Goal: Task Accomplishment & Management: Use online tool/utility

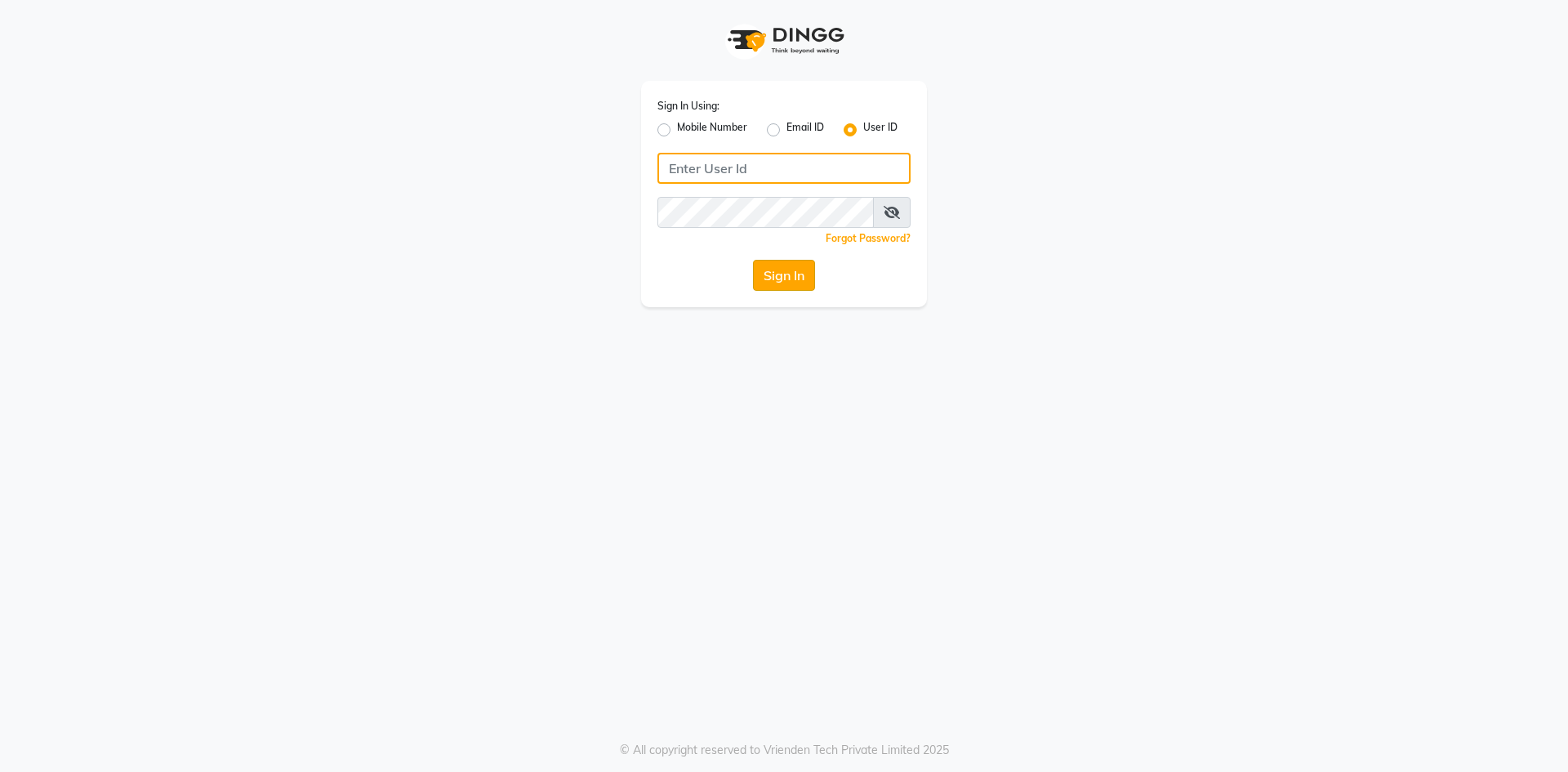
type input "e1976-01"
click at [798, 280] on button "Sign In" at bounding box center [784, 275] width 62 height 31
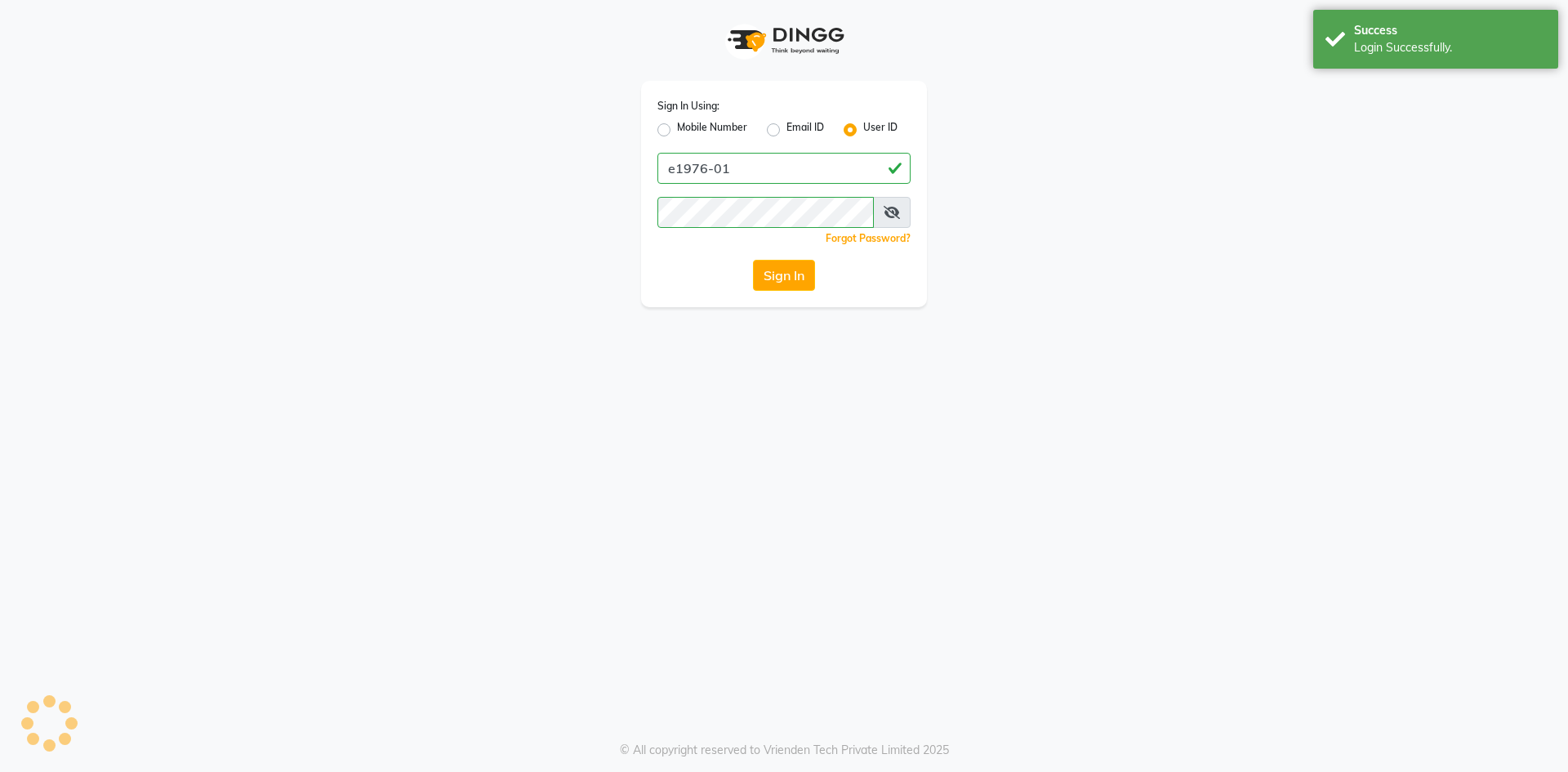
select select "service"
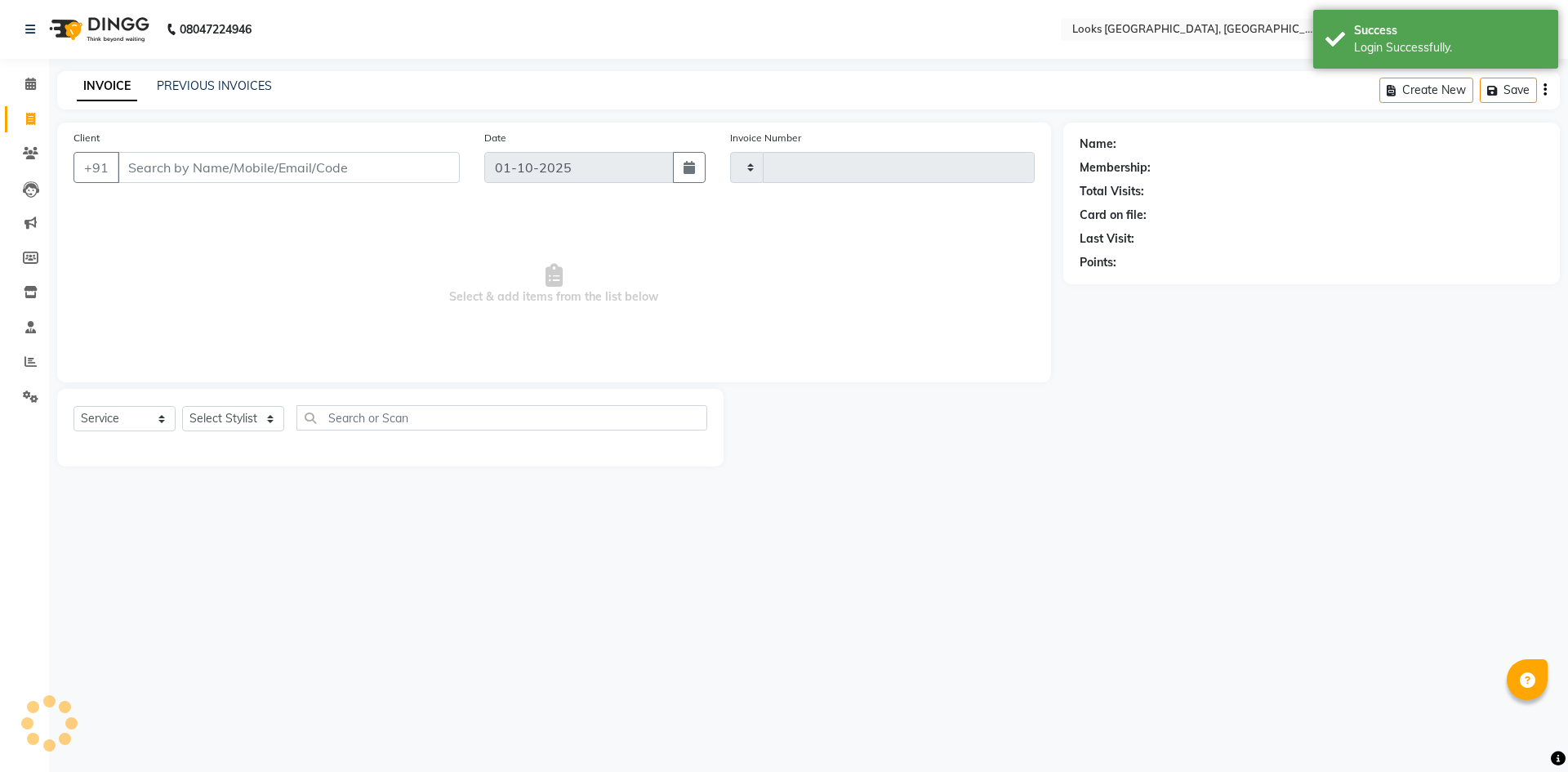
type input "6217"
select select "en"
select select "4718"
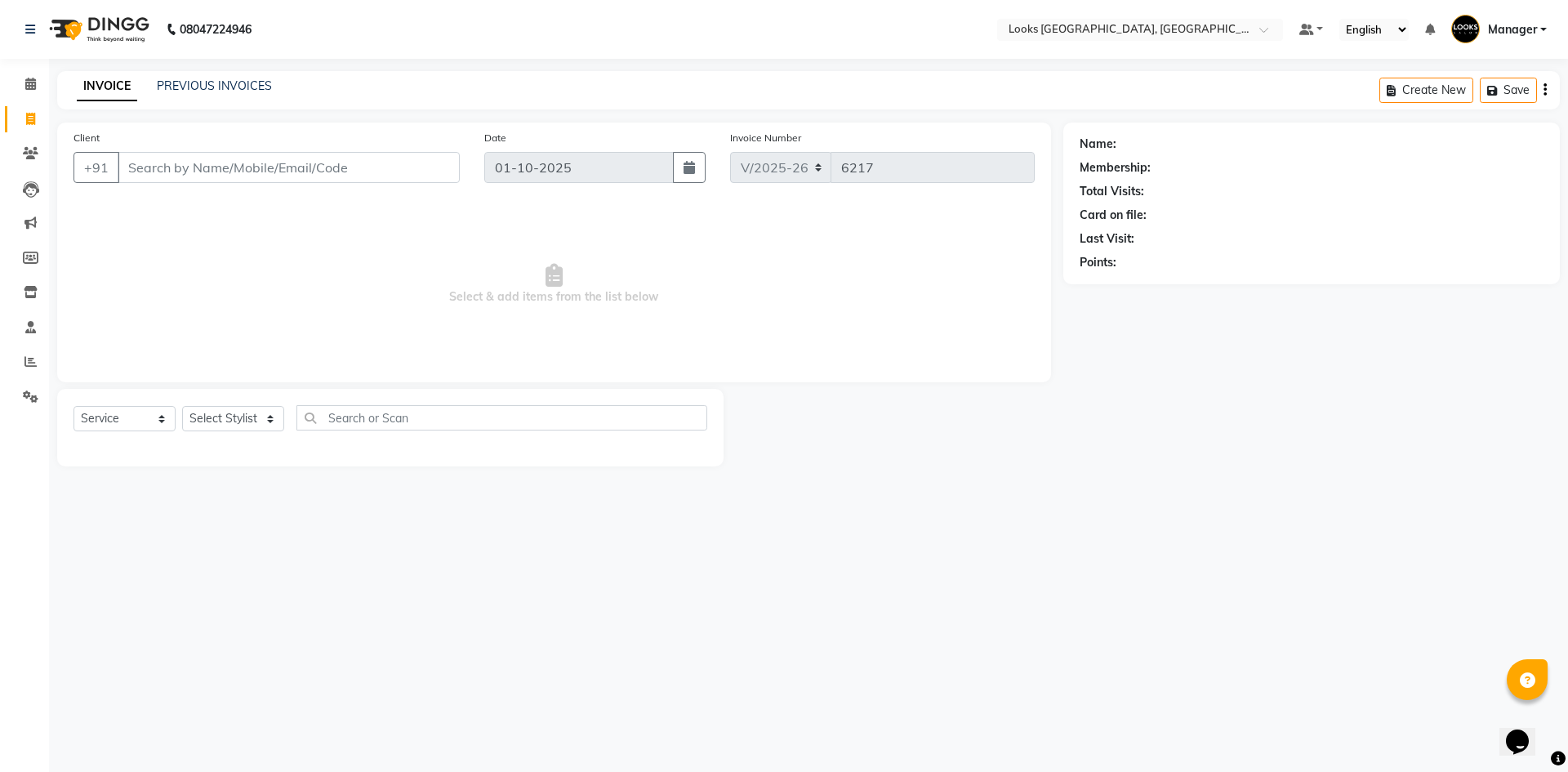
click at [651, 681] on div "08047224946 Select Location × Looks [GEOGRAPHIC_DATA], [GEOGRAPHIC_DATA] Defaul…" at bounding box center [784, 386] width 1568 height 772
click at [467, 536] on div "08047224946 Select Location × Looks [GEOGRAPHIC_DATA], [GEOGRAPHIC_DATA] Defaul…" at bounding box center [784, 386] width 1568 height 772
click at [890, 568] on div "08047224946 Select Location × Looks [GEOGRAPHIC_DATA], [GEOGRAPHIC_DATA] Defaul…" at bounding box center [784, 386] width 1568 height 772
click at [886, 579] on div "08047224946 Select Location × Looks [GEOGRAPHIC_DATA], [GEOGRAPHIC_DATA] Defaul…" at bounding box center [784, 386] width 1568 height 772
click at [28, 355] on span at bounding box center [31, 362] width 29 height 19
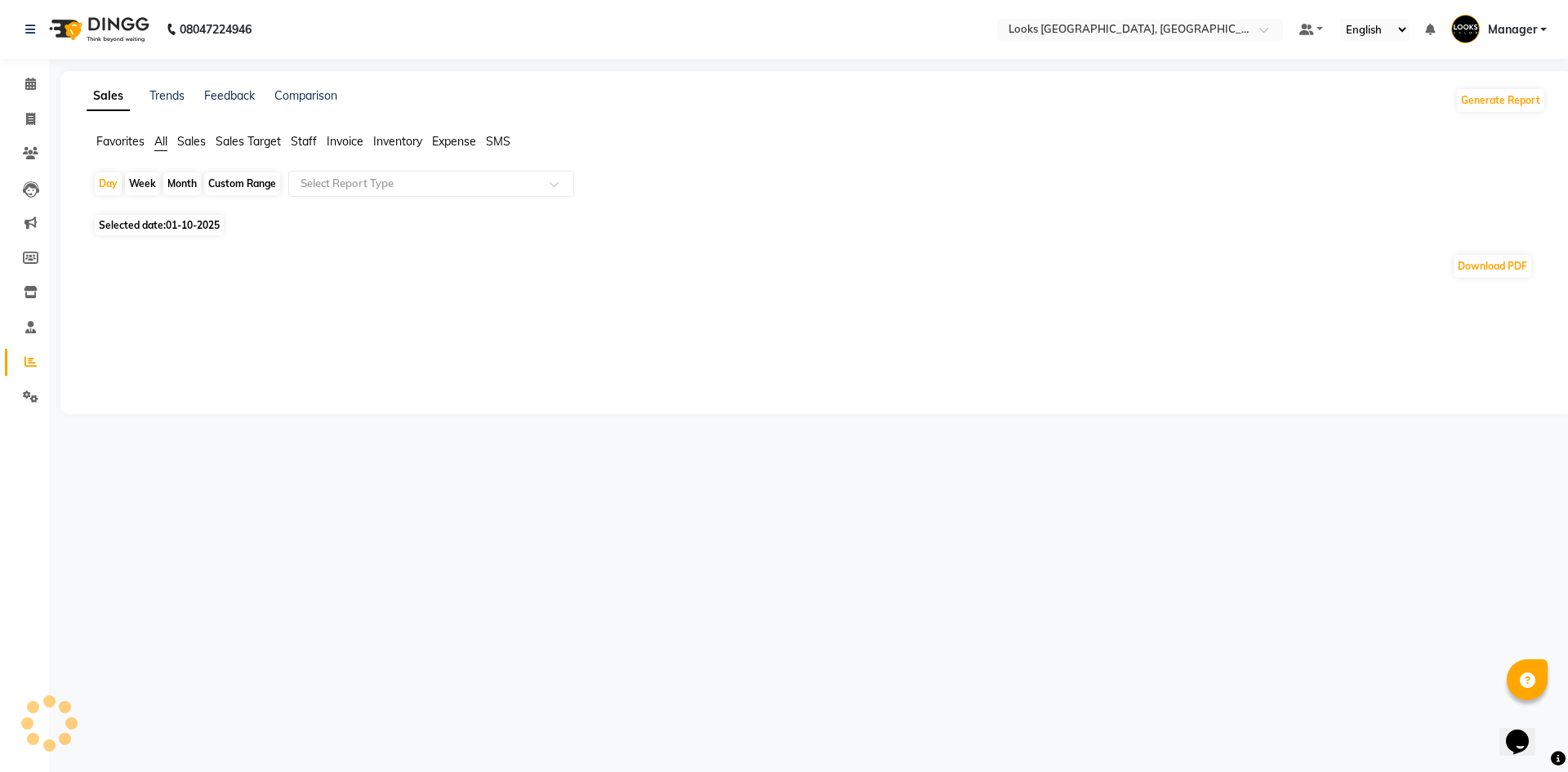
click at [197, 141] on span "Sales" at bounding box center [192, 141] width 29 height 14
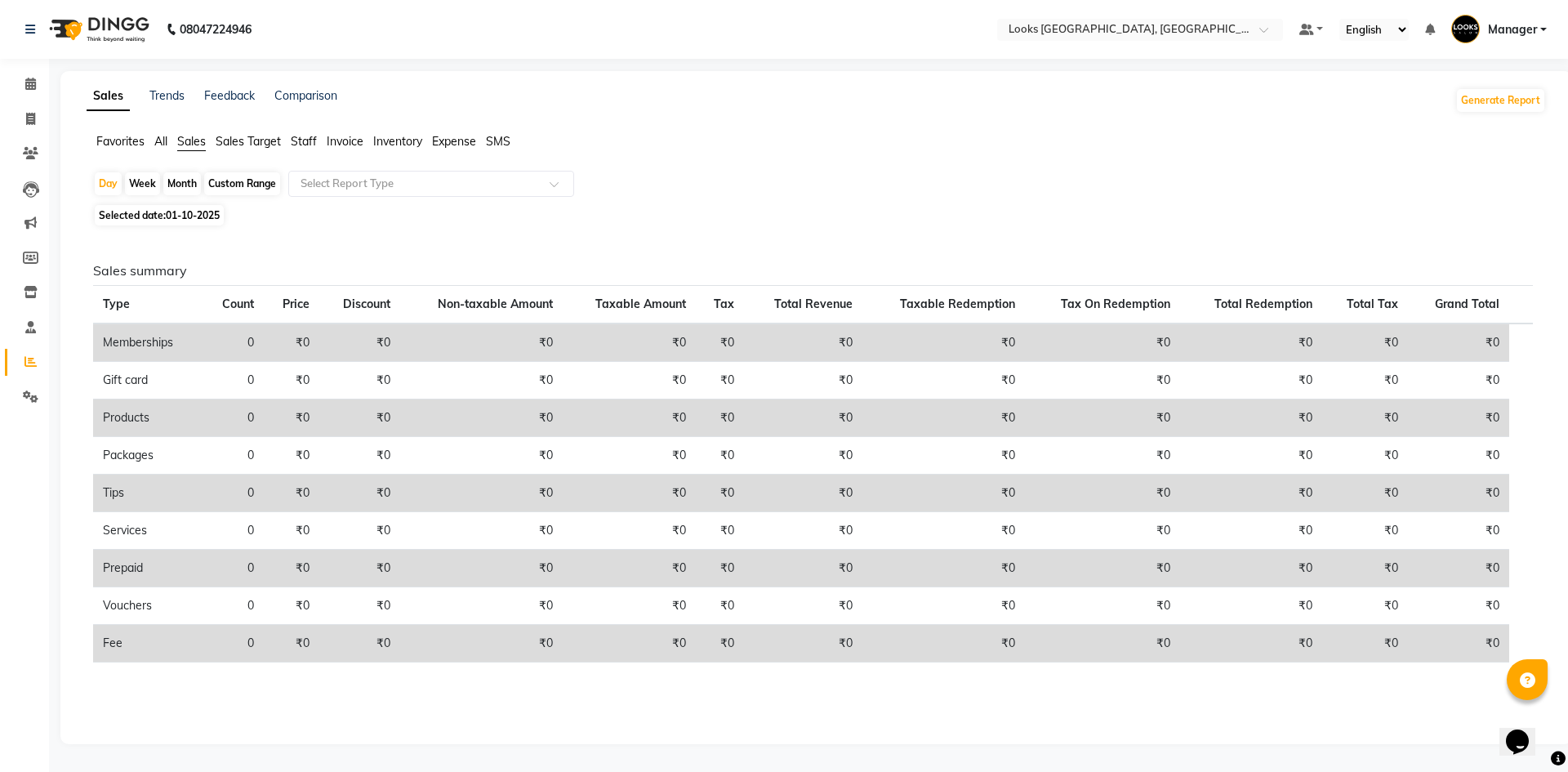
click at [307, 140] on span "Staff" at bounding box center [303, 141] width 26 height 14
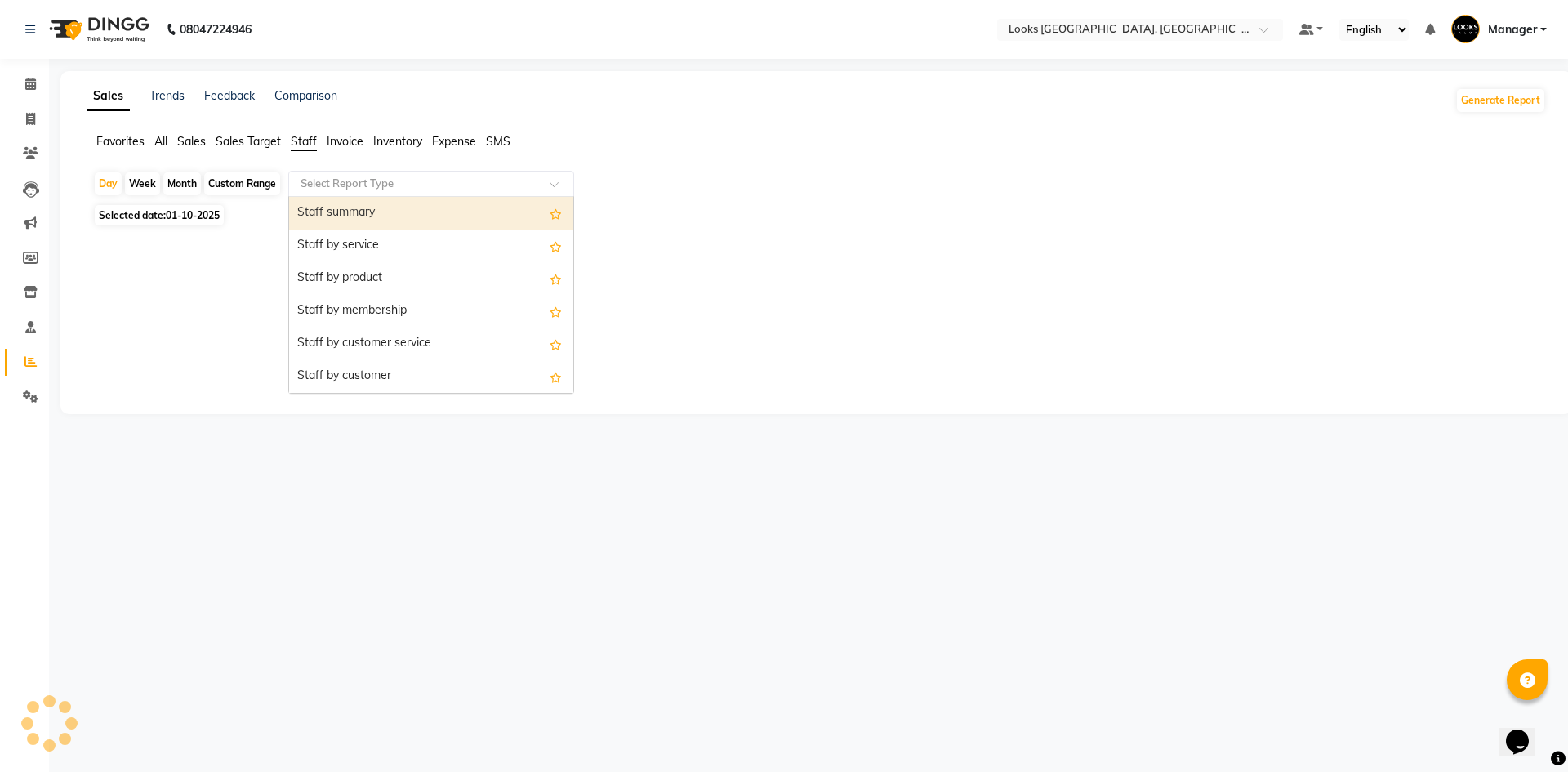
click at [354, 177] on input "text" at bounding box center [415, 183] width 235 height 16
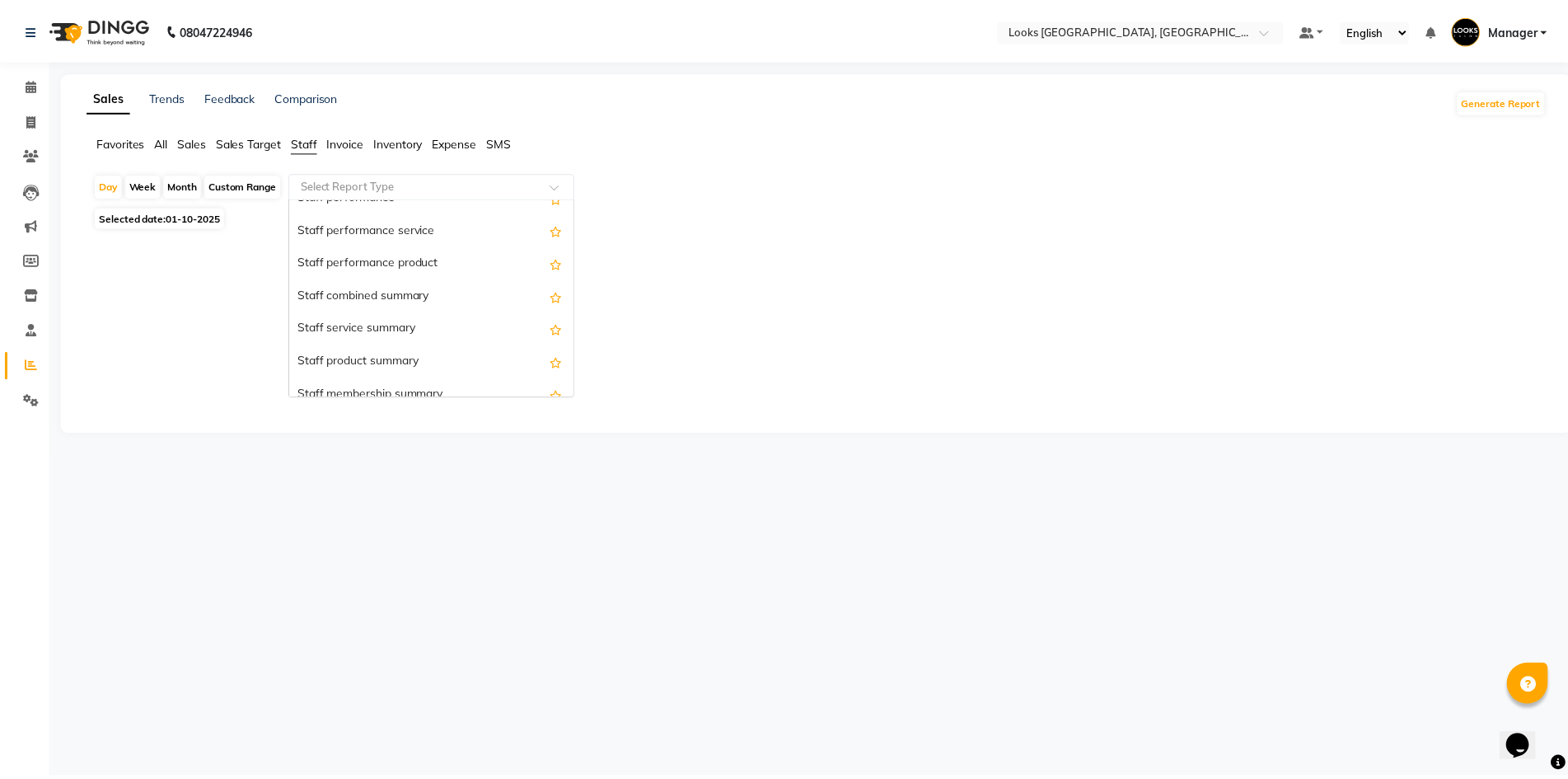
scroll to position [298, 0]
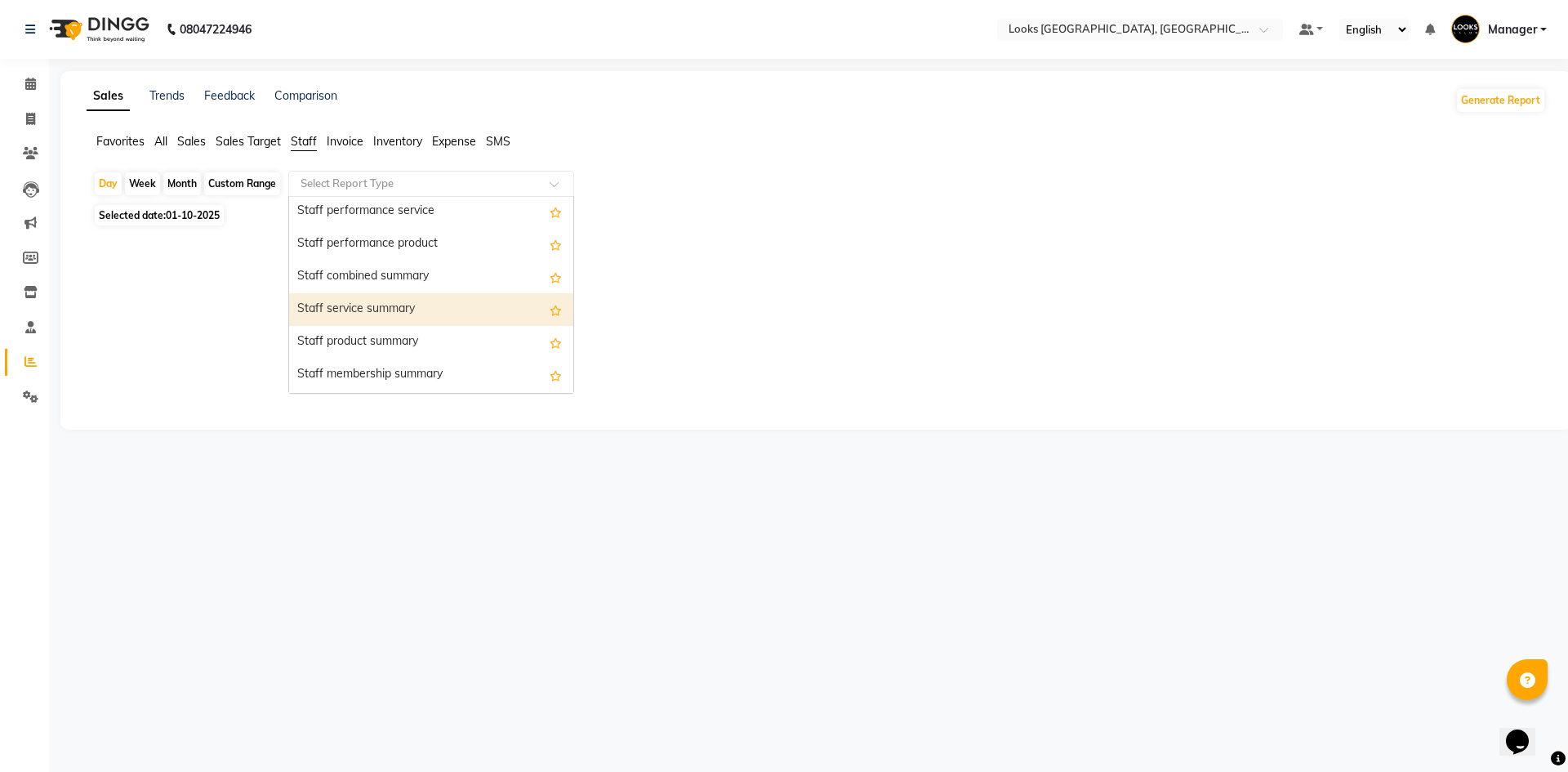
click at [415, 310] on div "Staff service summary" at bounding box center [431, 310] width 284 height 32
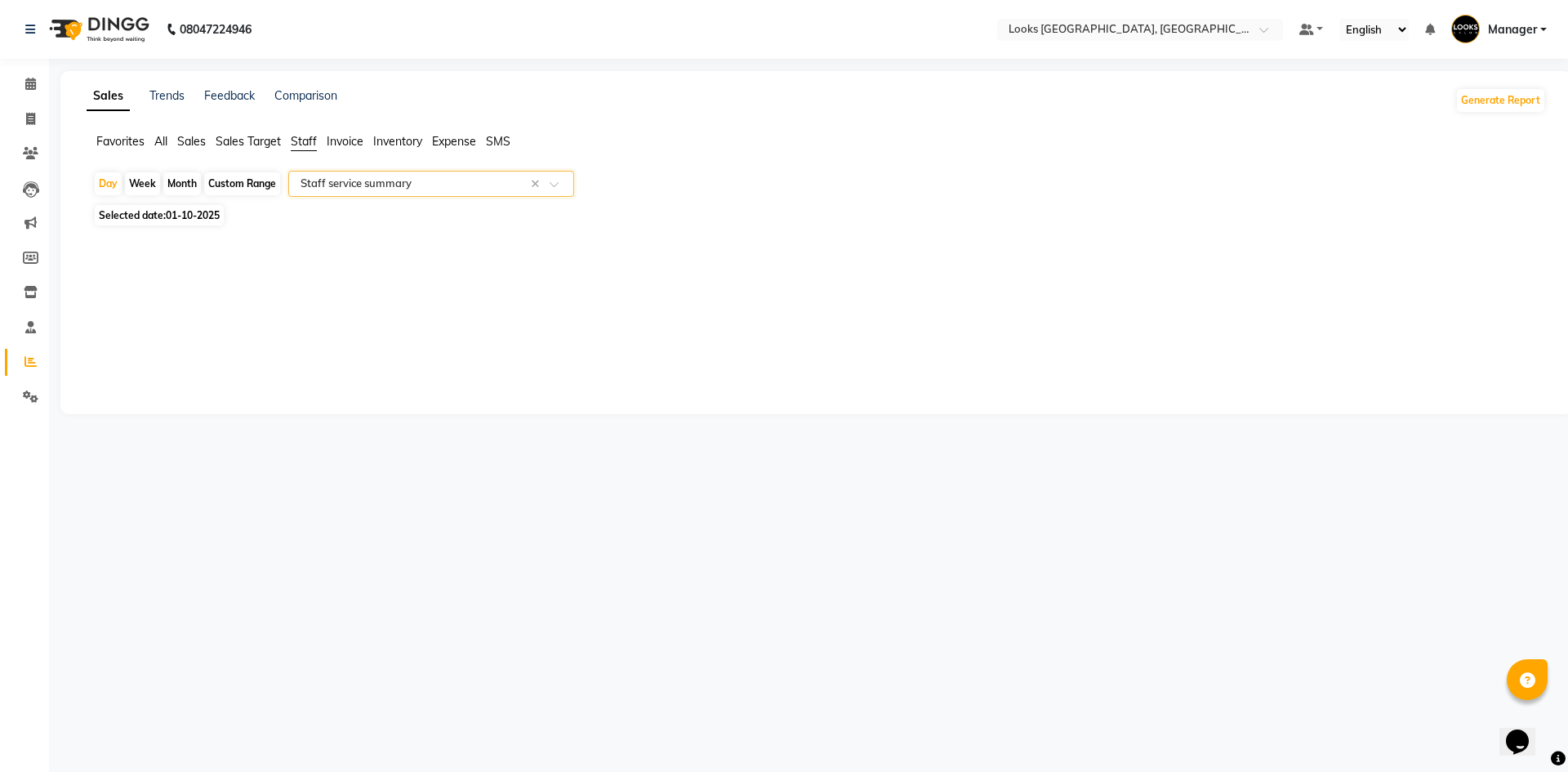
click at [129, 213] on span "Selected date: [DATE]" at bounding box center [158, 214] width 129 height 20
select select "10"
select select "2025"
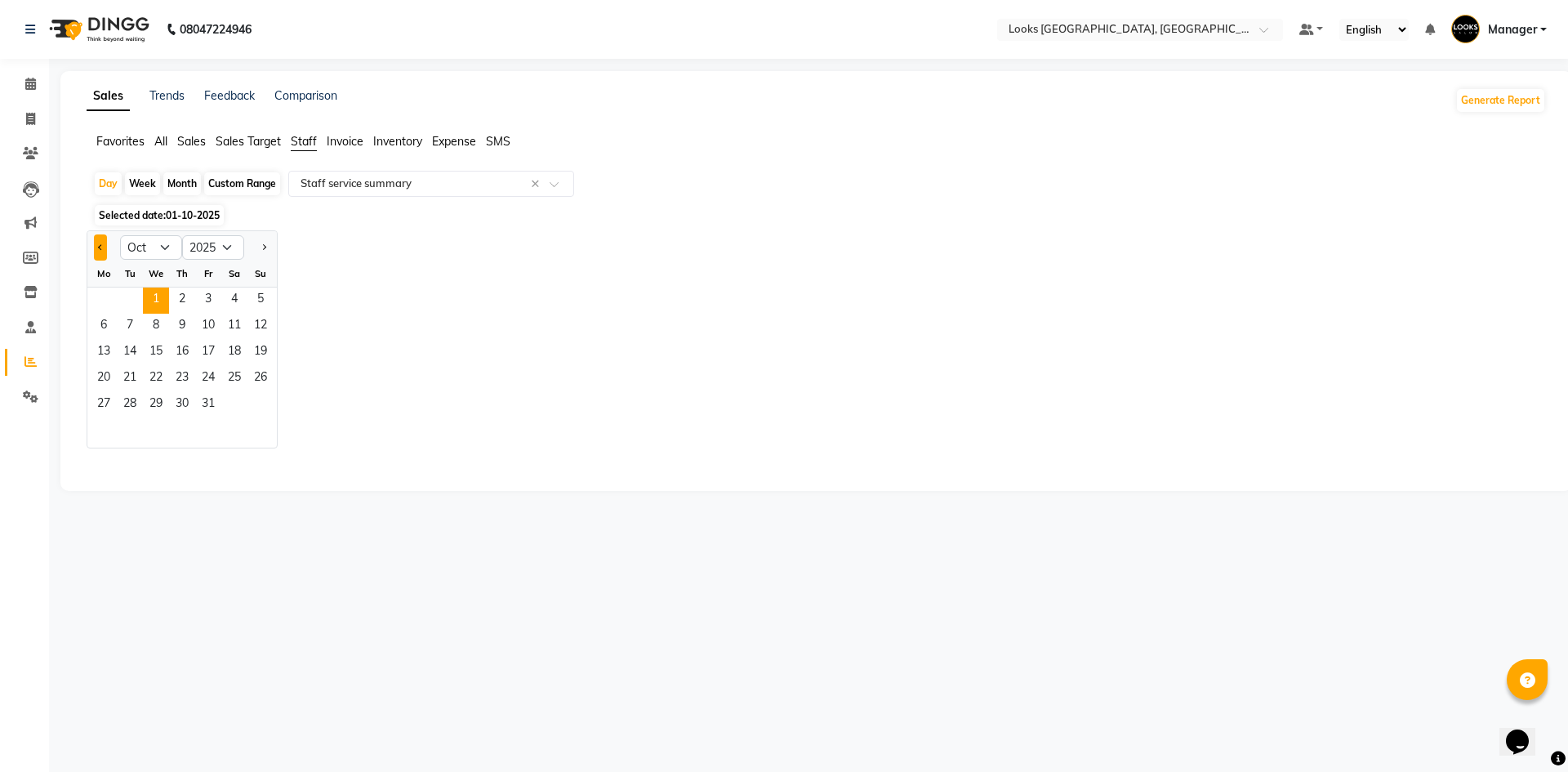
click at [100, 246] on span "Previous month" at bounding box center [101, 247] width 6 height 6
select select "9"
click at [126, 403] on span "30" at bounding box center [130, 404] width 26 height 26
select select "full_report"
select select "csv"
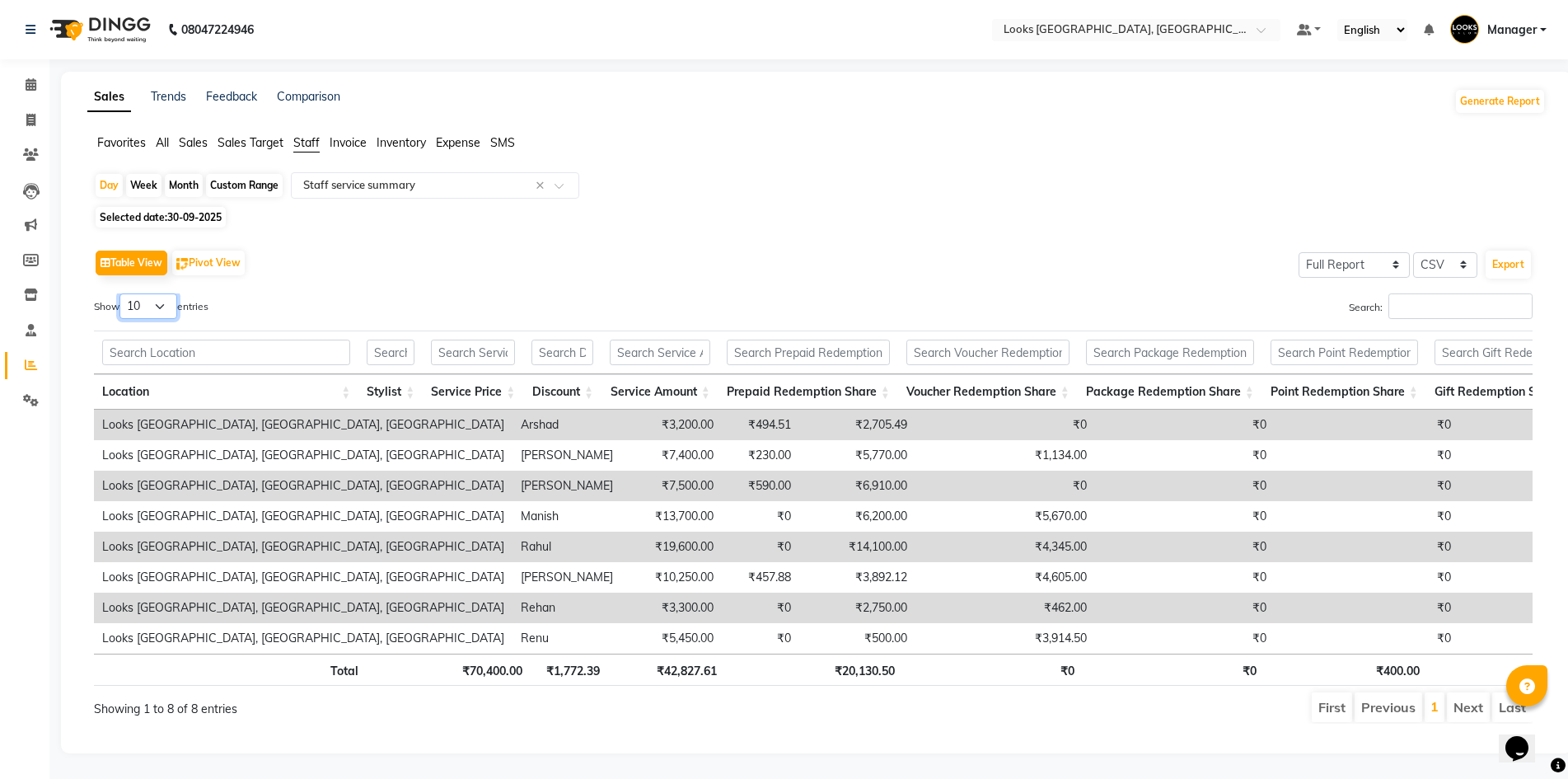
drag, startPoint x: 144, startPoint y: 306, endPoint x: 144, endPoint y: 317, distance: 11.0
click at [144, 306] on select "10 25 50 100" at bounding box center [148, 306] width 58 height 26
select select "25"
click at [122, 293] on select "10 25 50 100" at bounding box center [148, 306] width 58 height 26
click at [386, 242] on div "Table View Pivot View Select Full Report Filtered Report Select CSV PDF Export …" at bounding box center [813, 485] width 1465 height 504
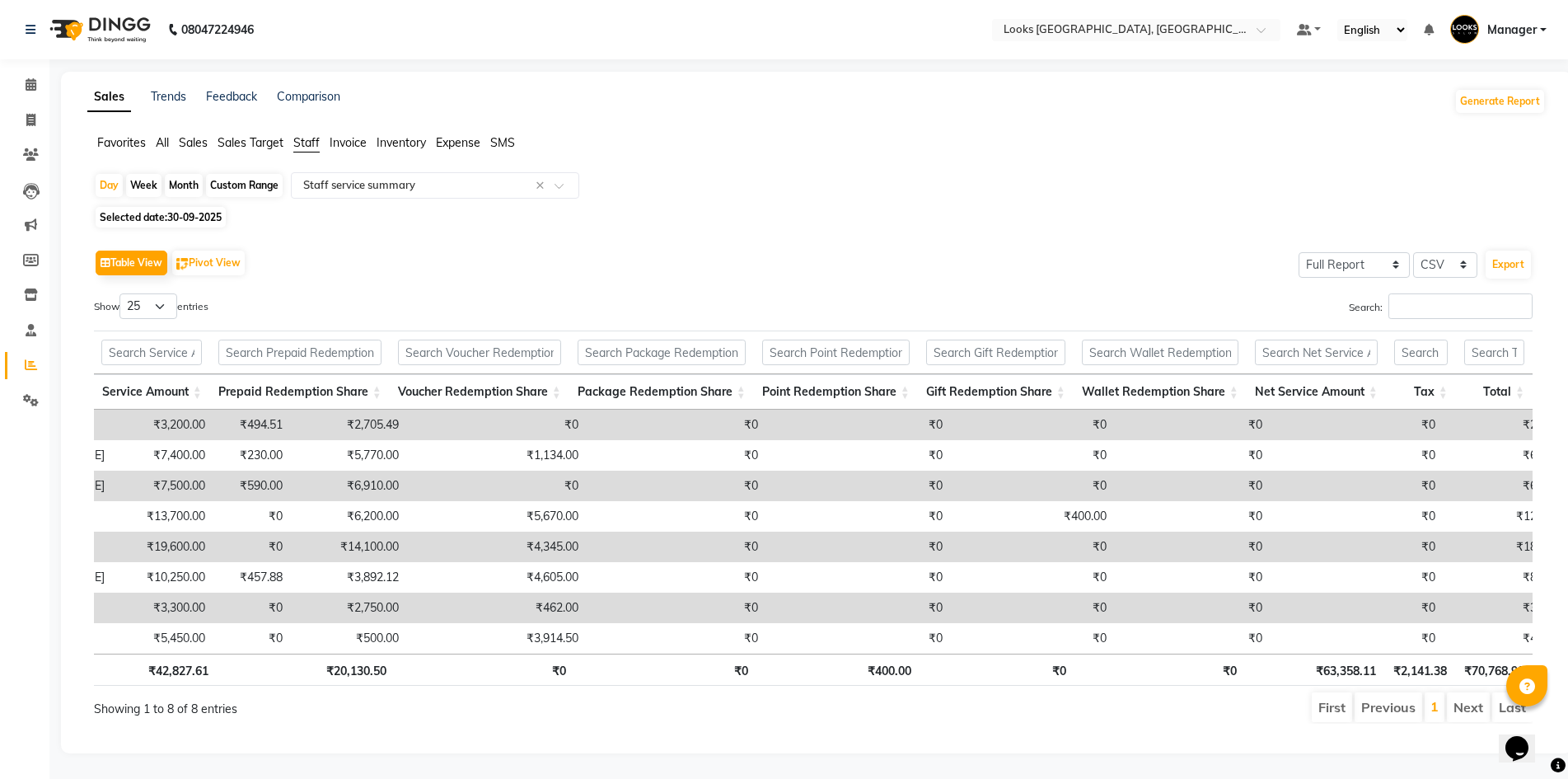
scroll to position [0, 53]
click at [706, 233] on div "Table View Pivot View Select Full Report Filtered Report Select CSV PDF Export …" at bounding box center [813, 485] width 1465 height 504
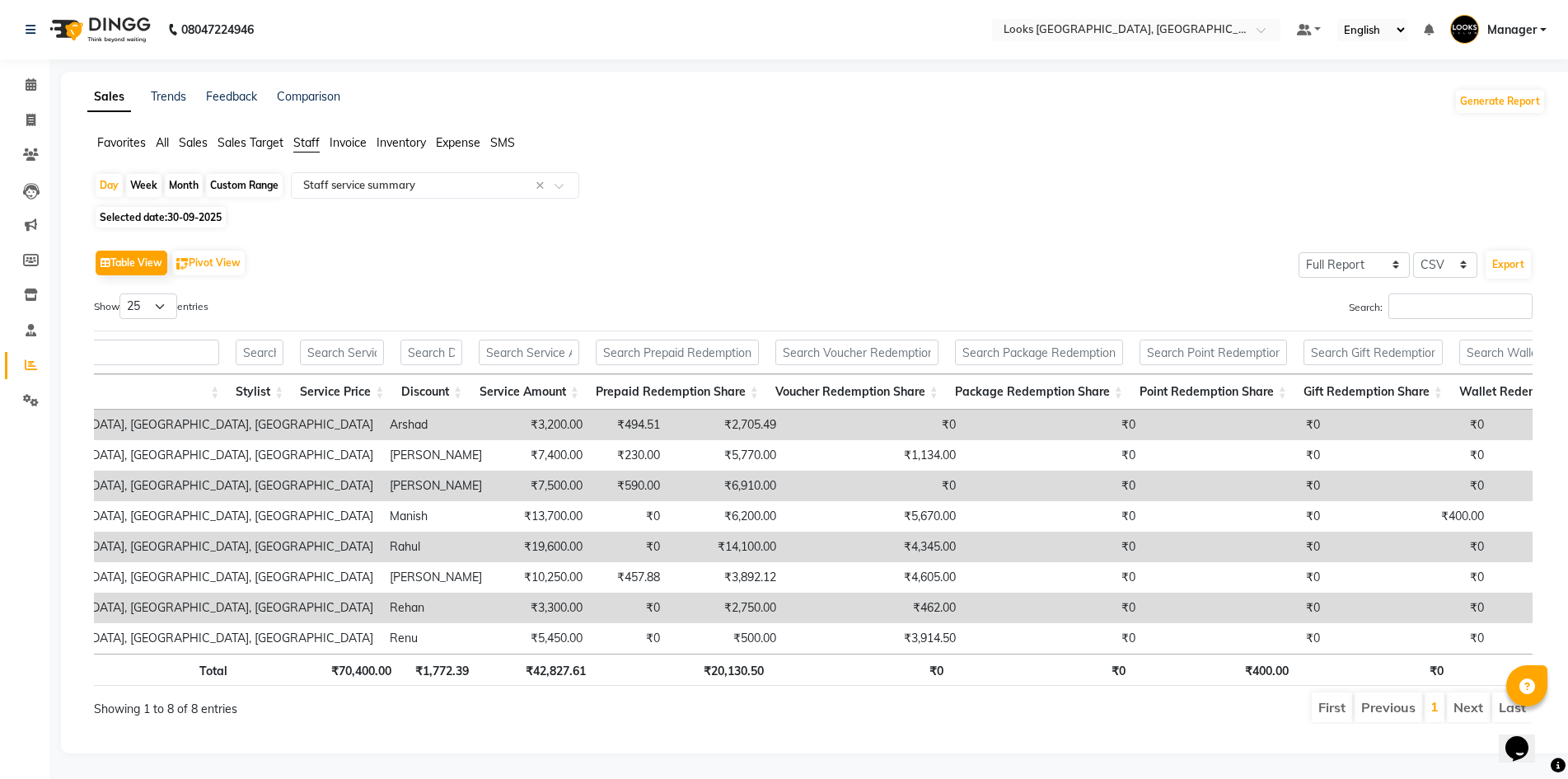
scroll to position [0, 509]
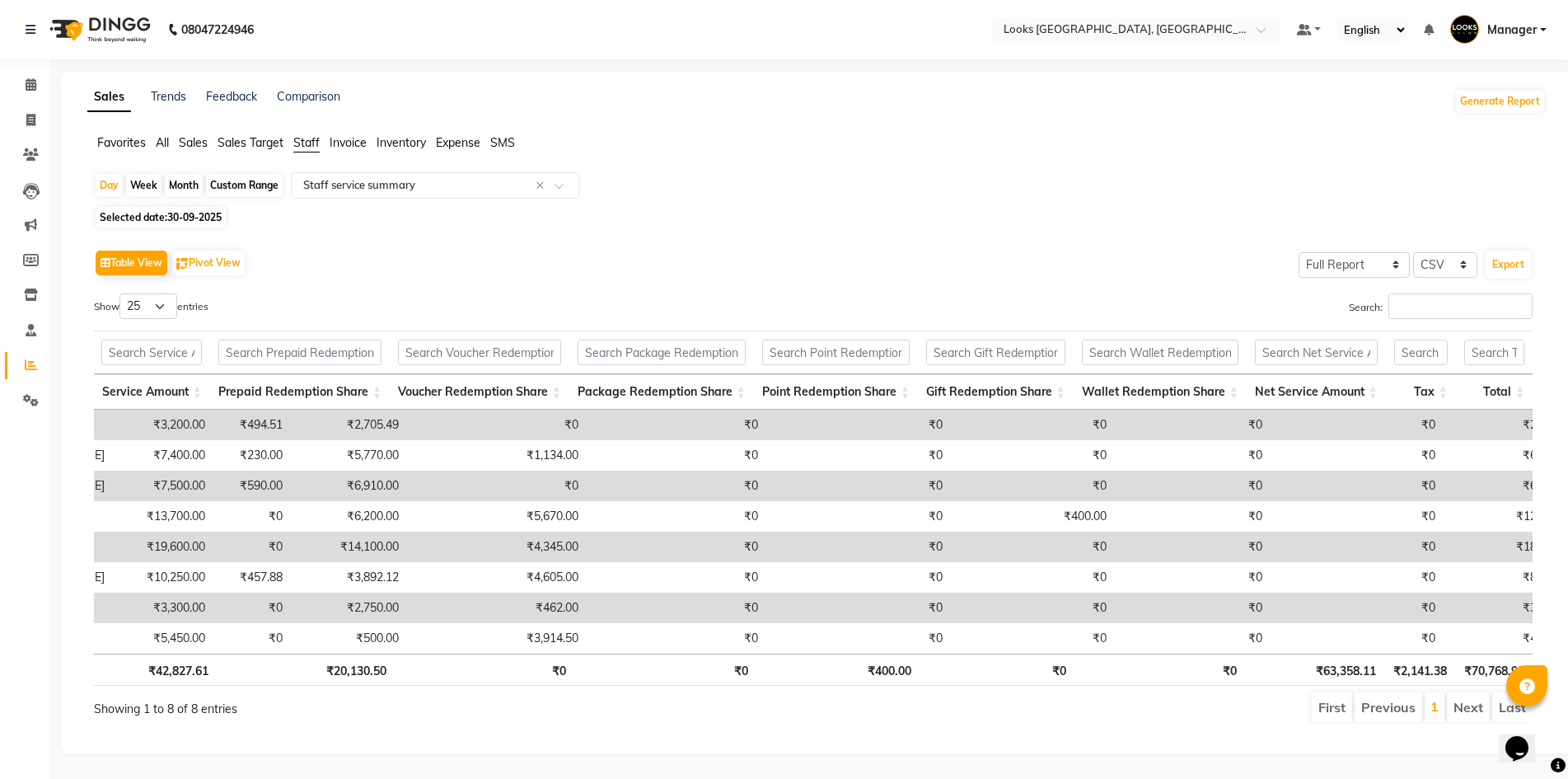
click at [524, 245] on div "Table View Pivot View Select Full Report Filtered Report Select CSV PDF Export" at bounding box center [813, 263] width 1438 height 35
click at [335, 177] on input "text" at bounding box center [418, 185] width 237 height 16
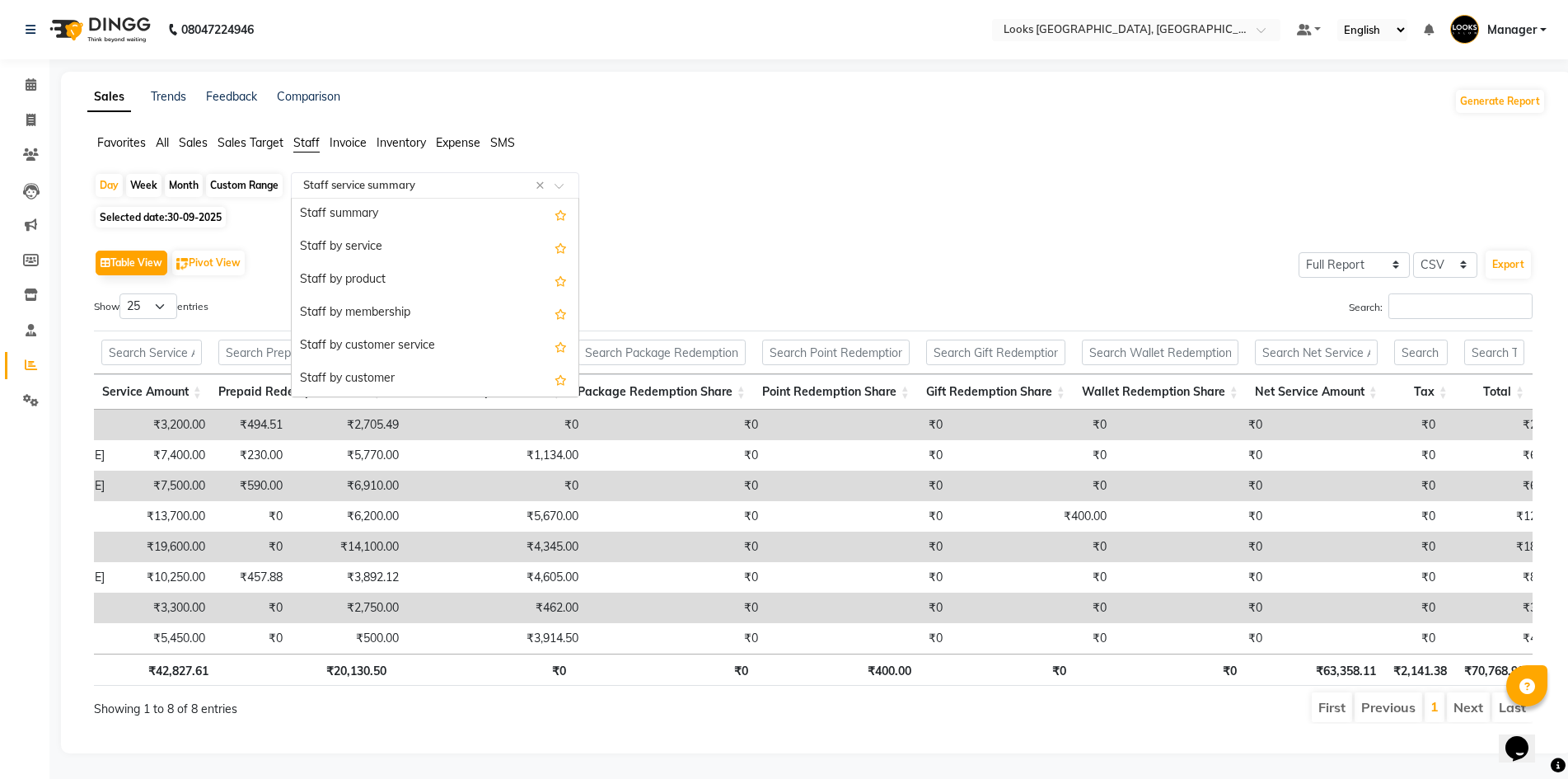
scroll to position [0, 0]
click at [393, 264] on div "Staff by product" at bounding box center [435, 281] width 286 height 33
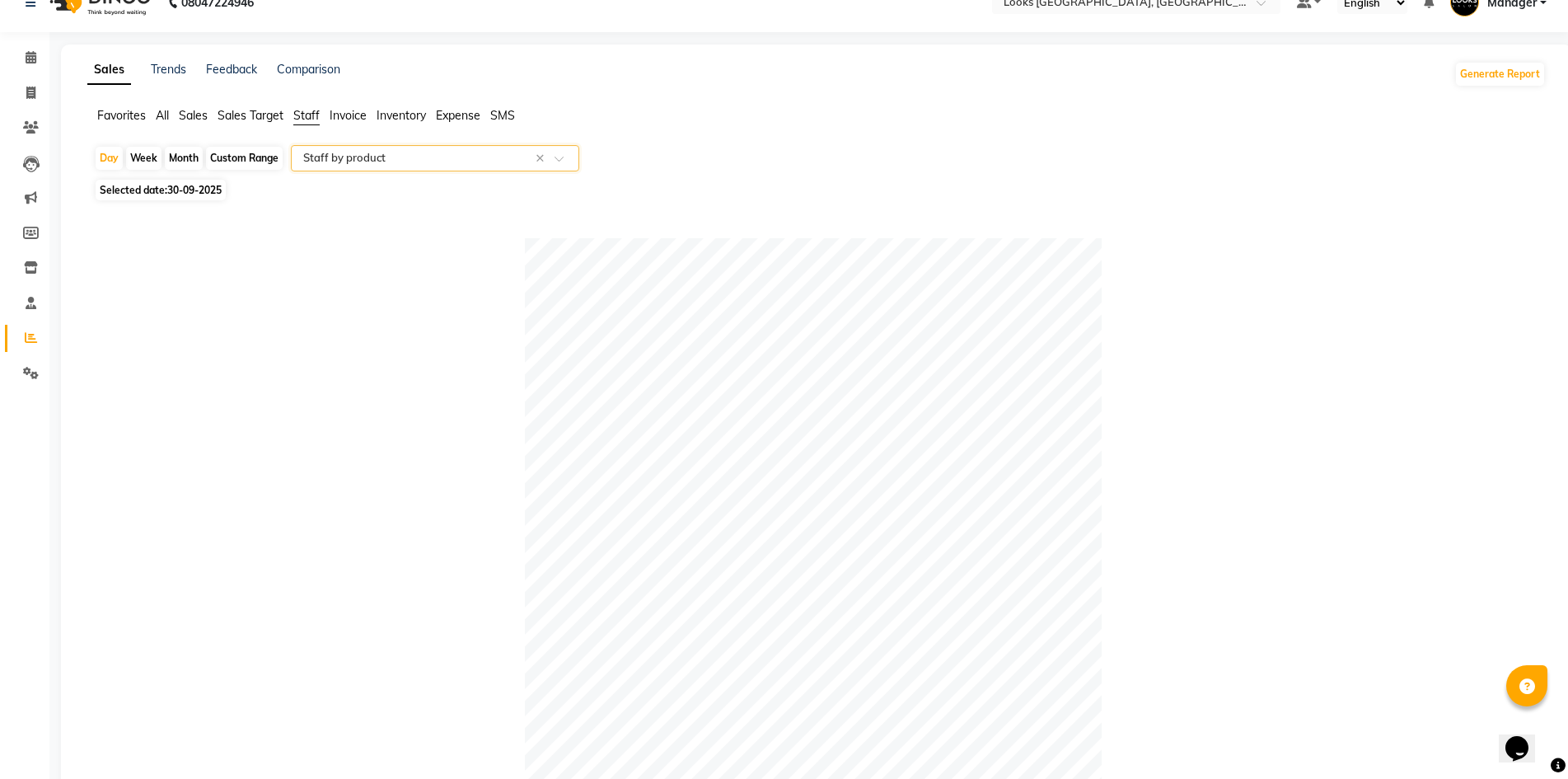
scroll to position [396, 0]
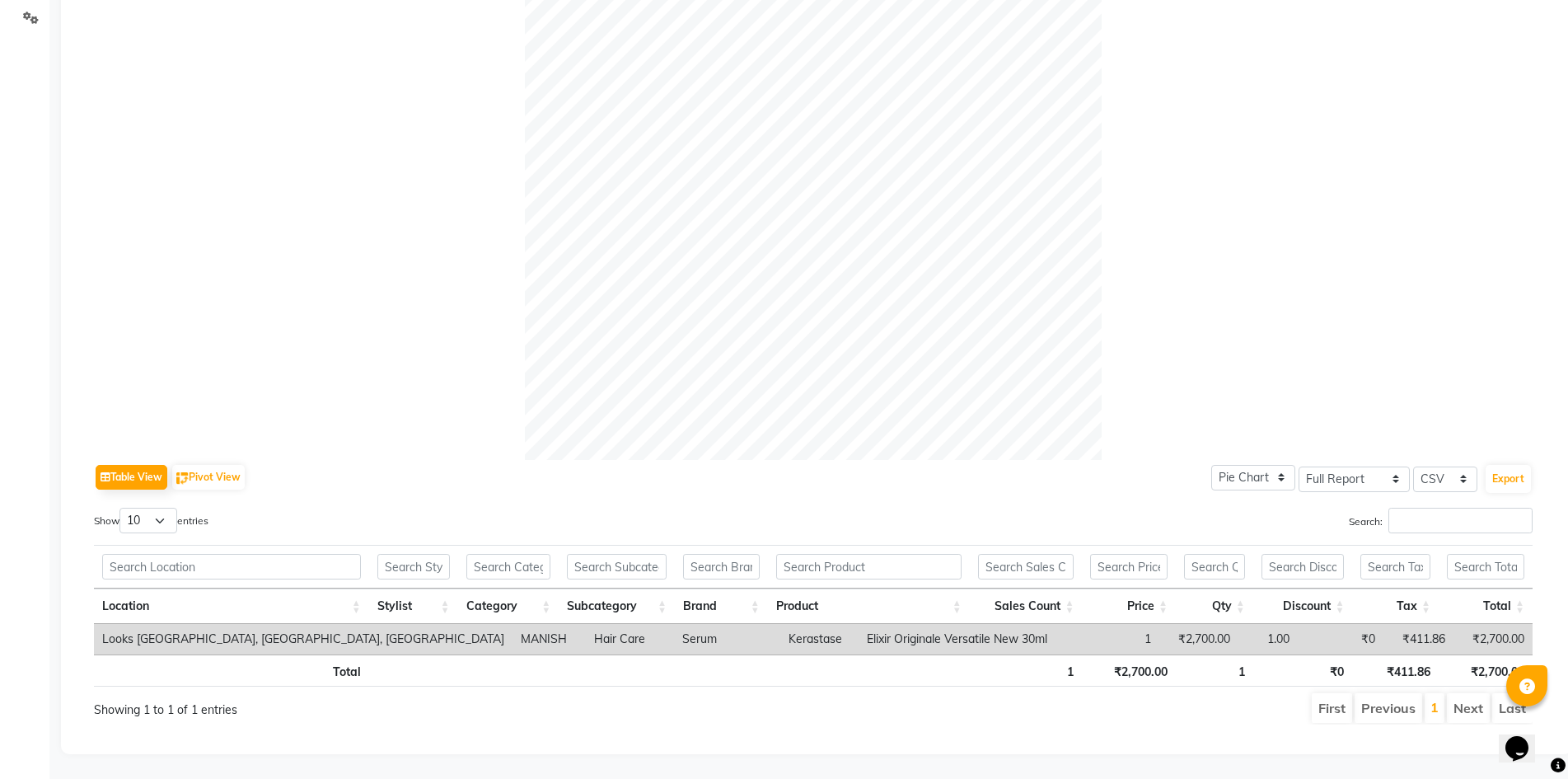
click at [1082, 460] on div "Table View Pivot View Pie Chart Bar Chart Select Full Report Filtered Report Se…" at bounding box center [813, 477] width 1438 height 35
click at [386, 481] on div "Table View Pivot View Pie Chart Bar Chart Select Full Report Filtered Report Se…" at bounding box center [813, 477] width 1438 height 35
drag, startPoint x: 776, startPoint y: 625, endPoint x: 951, endPoint y: 637, distance: 175.4
click at [958, 635] on td "Elixir Originale Versatile New 30ml" at bounding box center [958, 640] width 199 height 31
copy td "Elixir Originale Versatile New 30m"
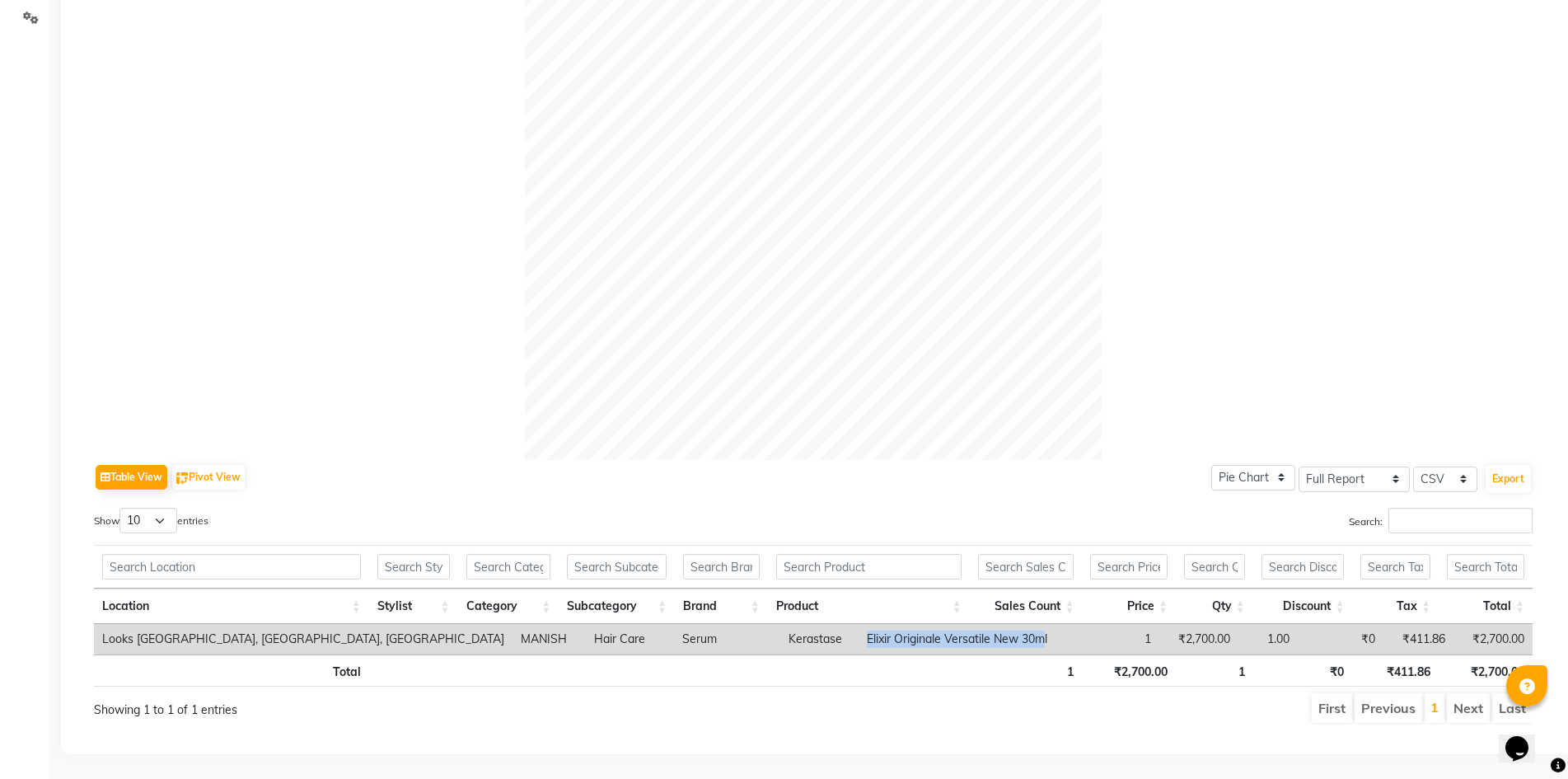
scroll to position [0, 0]
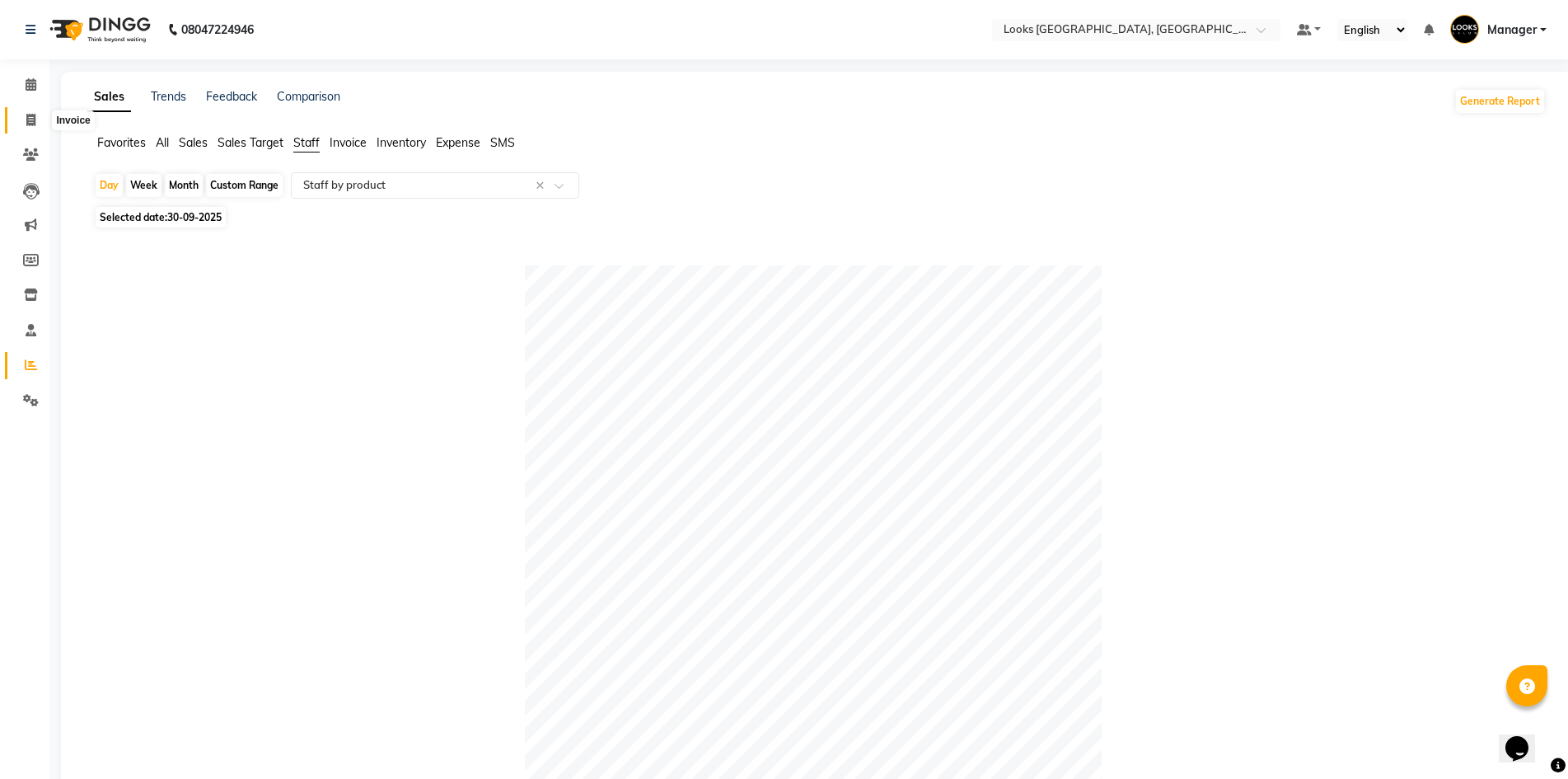
click at [28, 118] on icon at bounding box center [30, 119] width 9 height 13
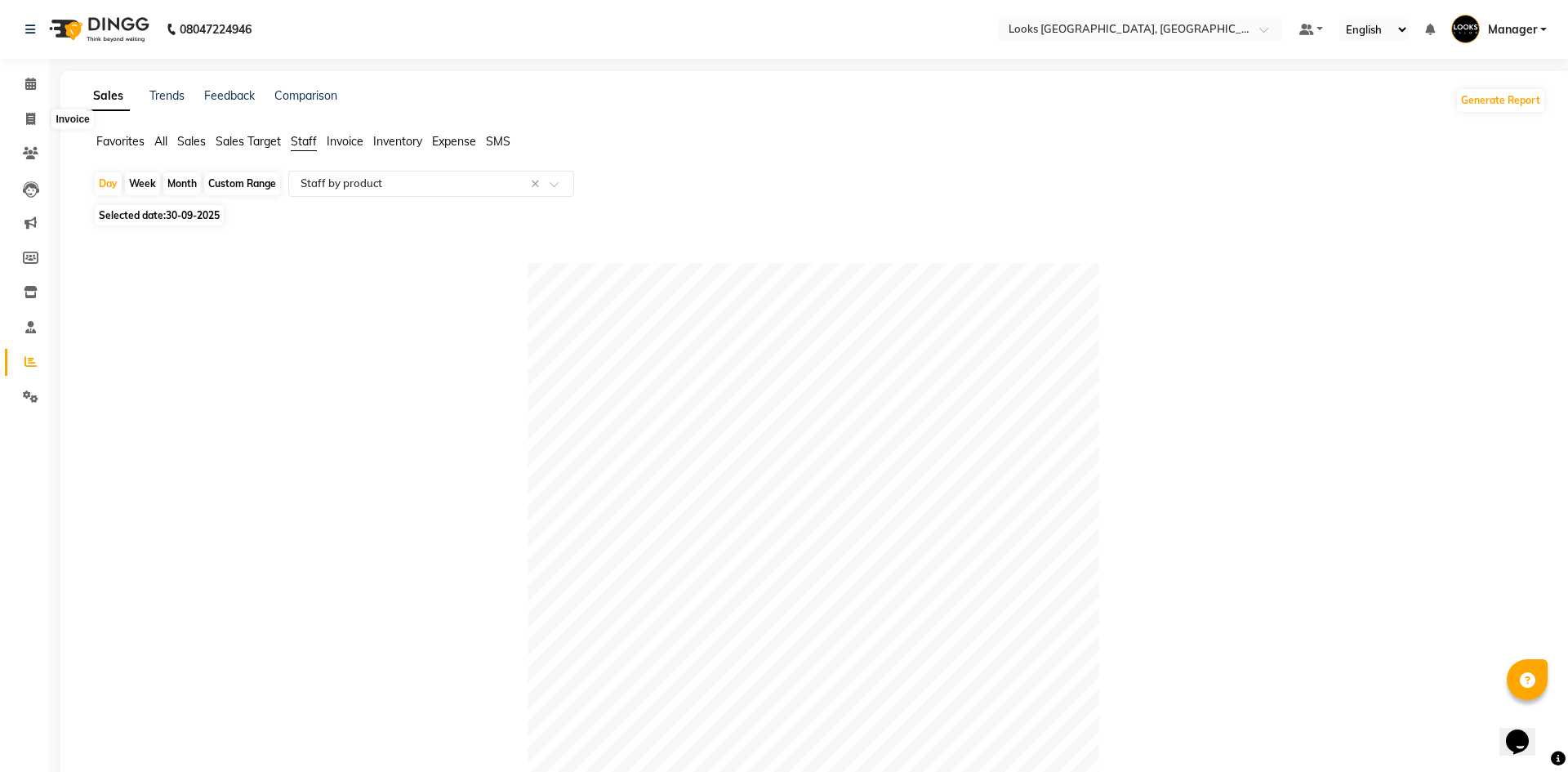
select select "4718"
select select "service"
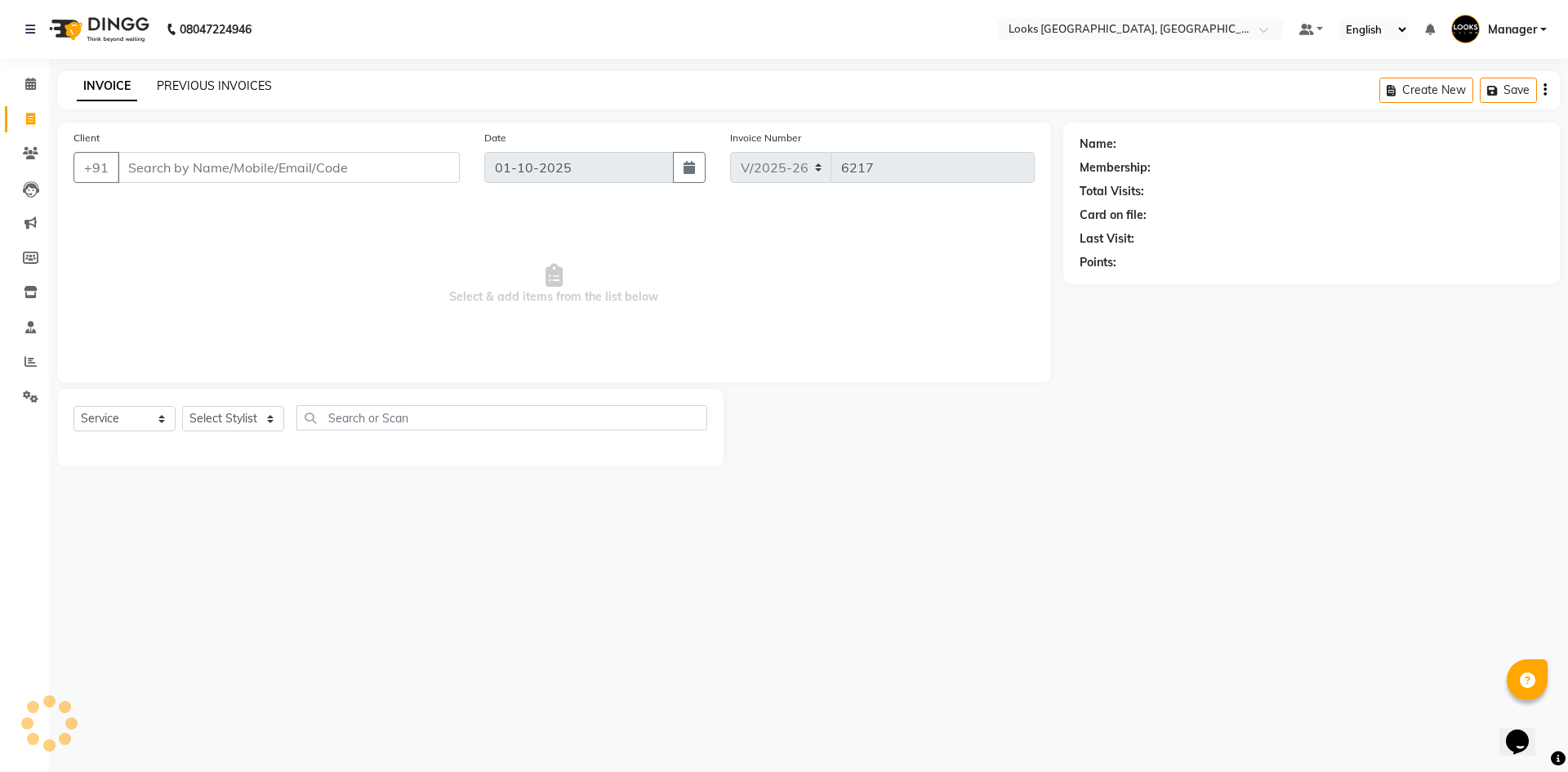
click at [197, 85] on link "PREVIOUS INVOICES" at bounding box center [214, 85] width 115 height 14
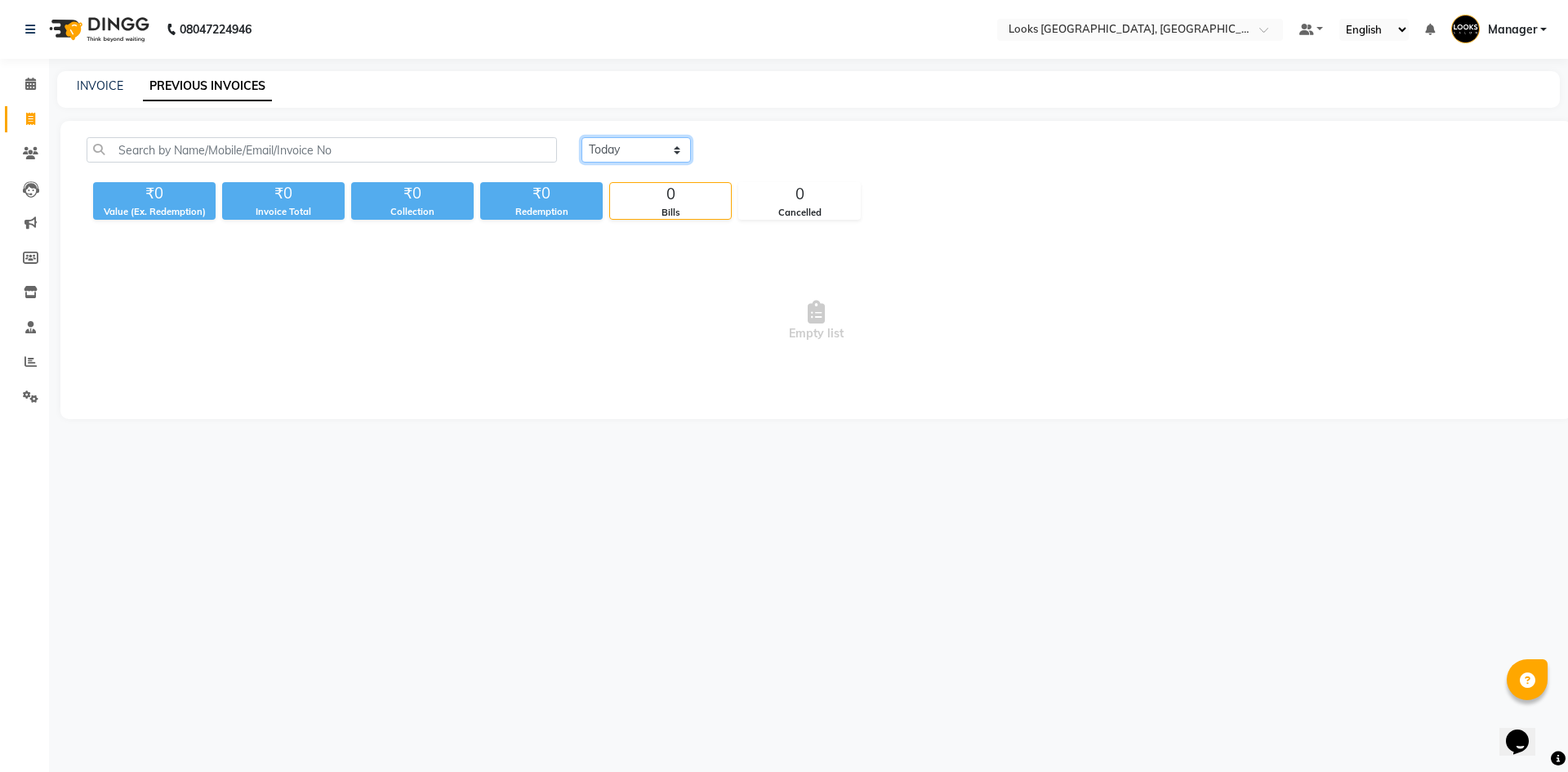
click at [611, 142] on select "[DATE] [DATE] Custom Range" at bounding box center [636, 150] width 110 height 26
select select "[DATE]"
click at [581, 137] on select "[DATE] [DATE] Custom Range" at bounding box center [636, 150] width 110 height 26
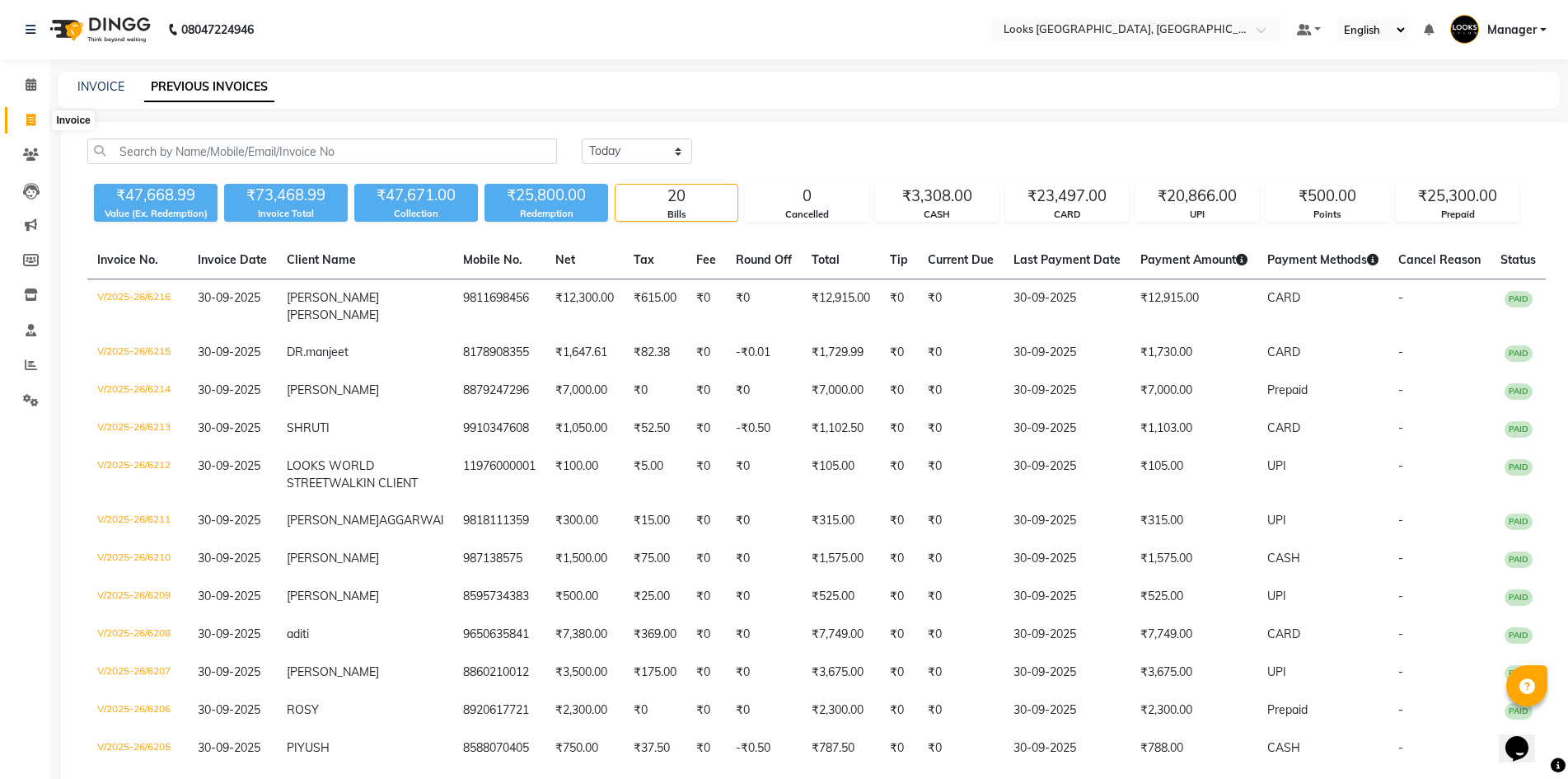
click at [37, 125] on span at bounding box center [31, 121] width 29 height 19
select select "4718"
select select "service"
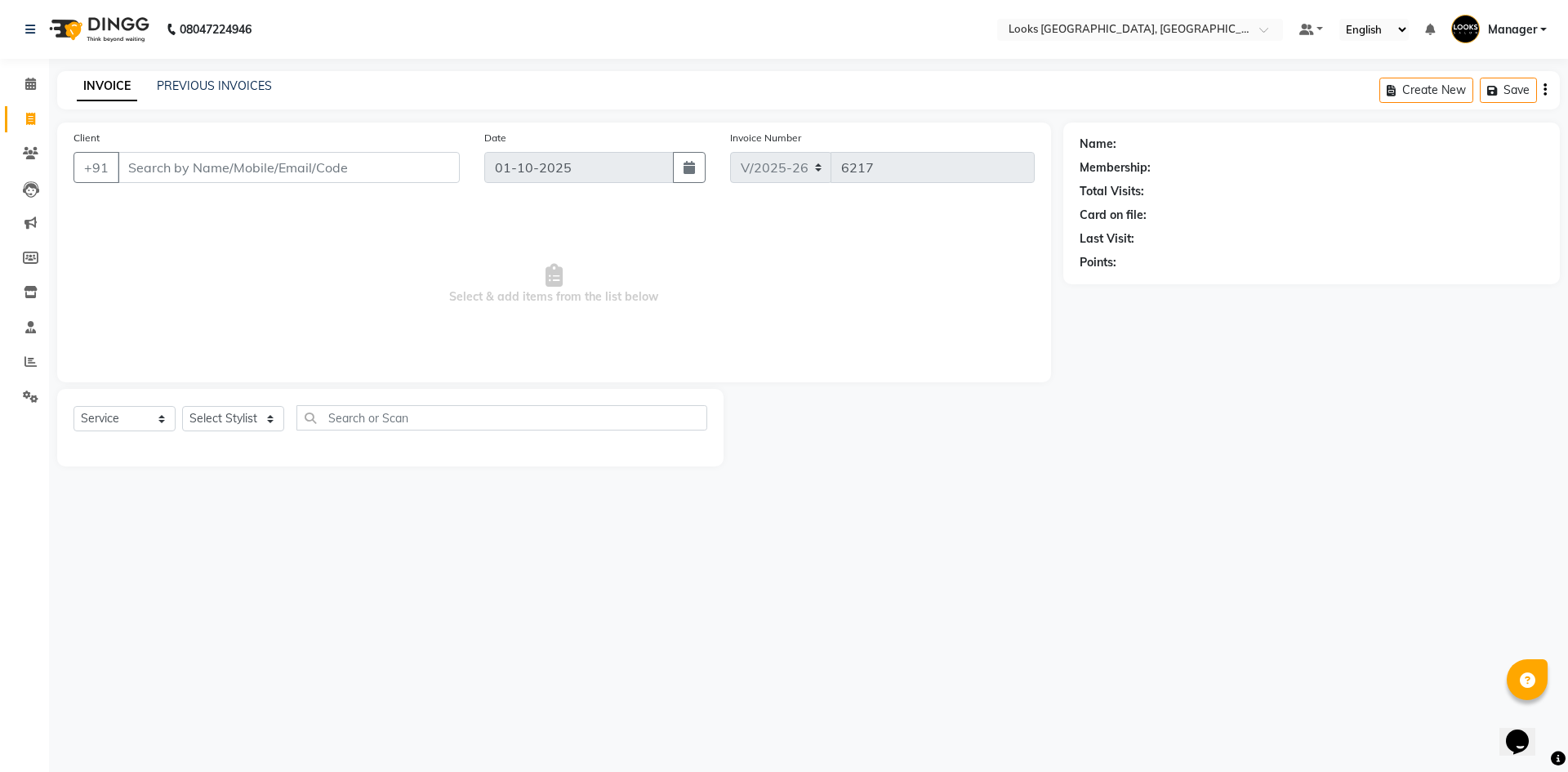
click at [640, 487] on div "08047224946 Select Location × Looks [GEOGRAPHIC_DATA], [GEOGRAPHIC_DATA] Defaul…" at bounding box center [784, 386] width 1568 height 772
click at [519, 566] on div "08047224946 Select Location × Looks [GEOGRAPHIC_DATA], [GEOGRAPHIC_DATA] Defaul…" at bounding box center [784, 386] width 1568 height 772
drag, startPoint x: 425, startPoint y: 546, endPoint x: 369, endPoint y: 308, distance: 244.5
click at [427, 516] on div "08047224946 Select Location × Looks [GEOGRAPHIC_DATA], [GEOGRAPHIC_DATA] Defaul…" at bounding box center [784, 386] width 1568 height 772
click at [31, 363] on icon at bounding box center [31, 361] width 12 height 12
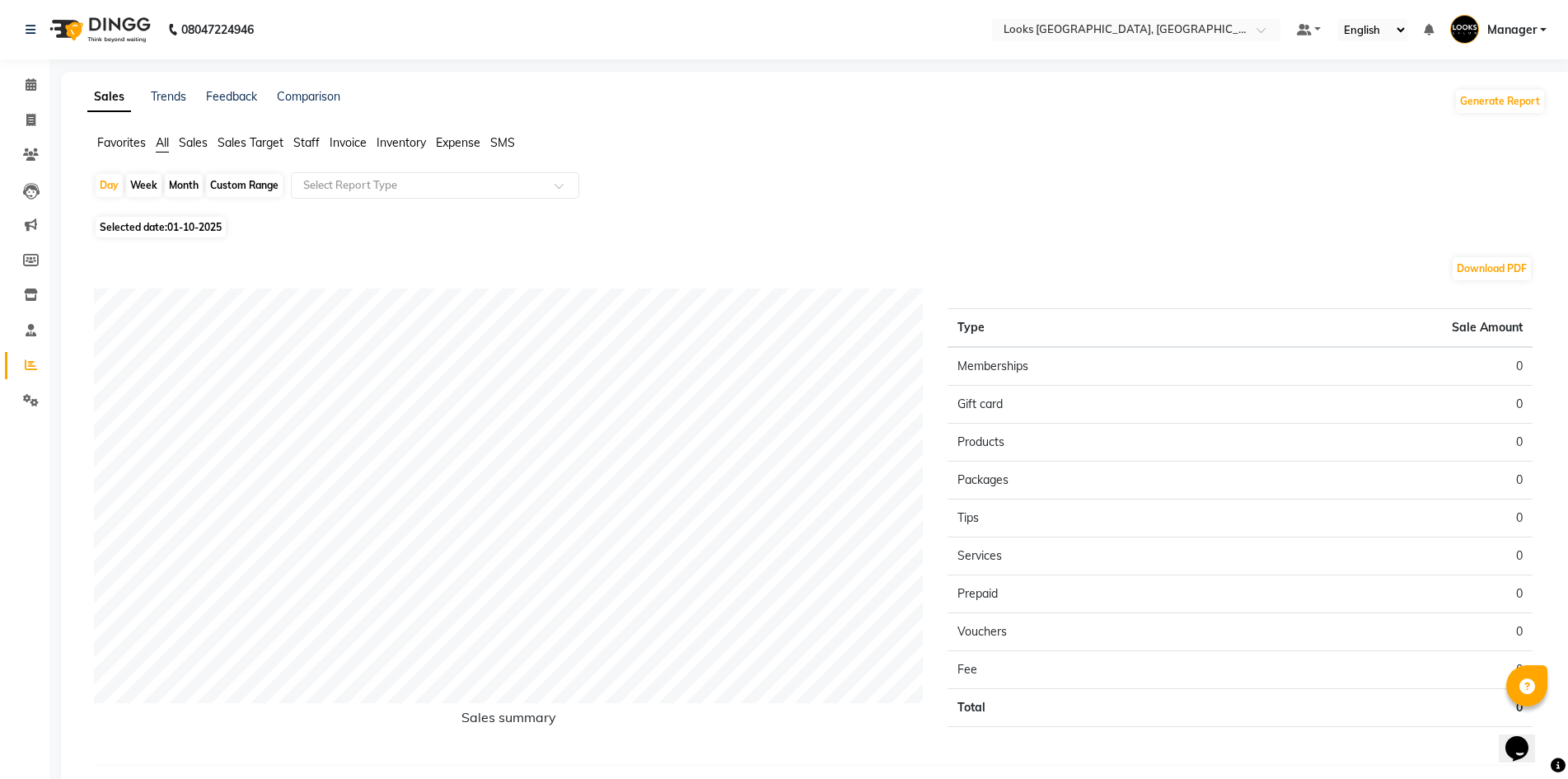
click at [306, 139] on span "Staff" at bounding box center [306, 142] width 26 height 14
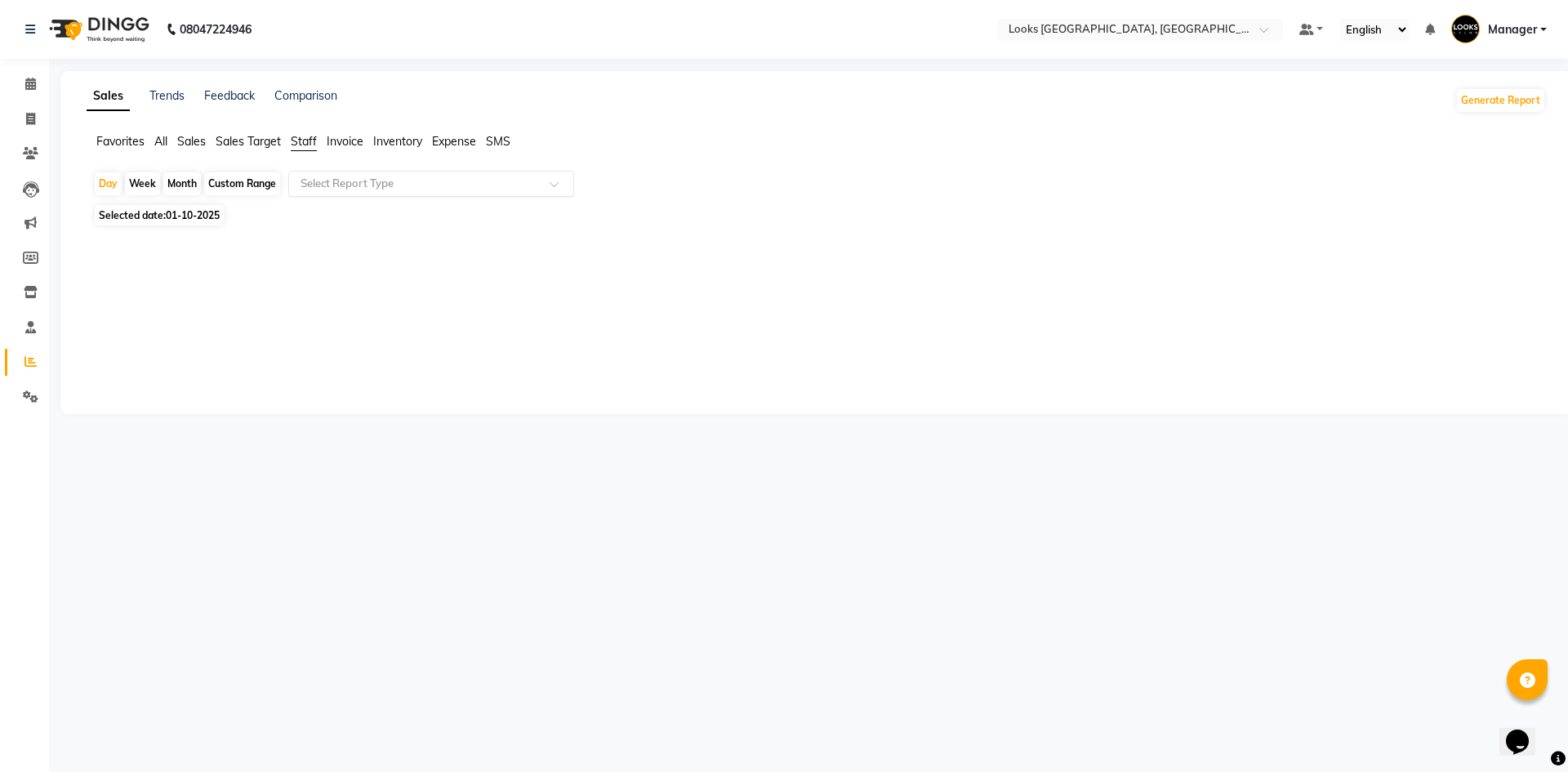
click at [397, 185] on input "text" at bounding box center [415, 183] width 235 height 16
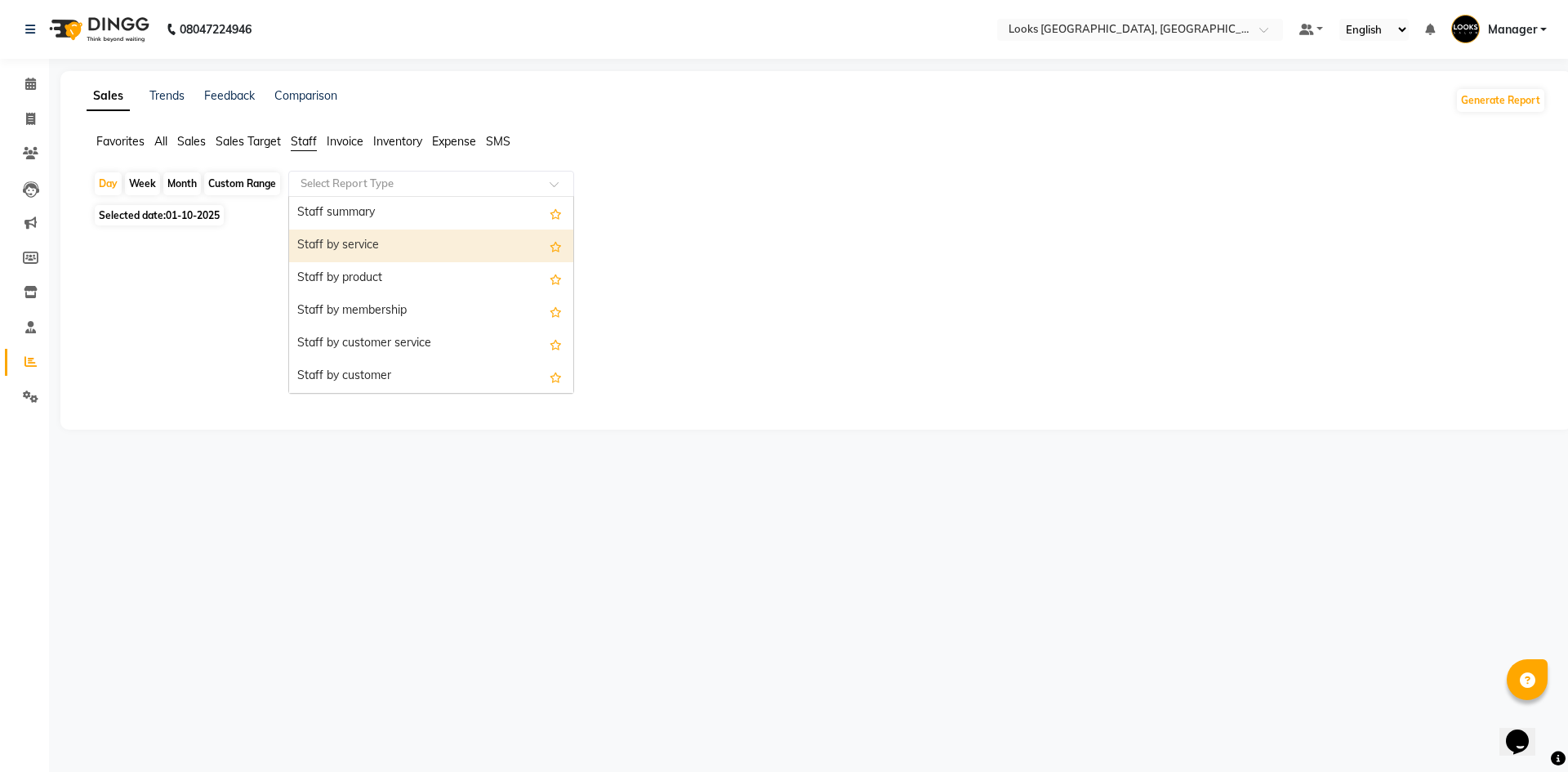
click at [442, 236] on div "Staff by service" at bounding box center [431, 246] width 284 height 32
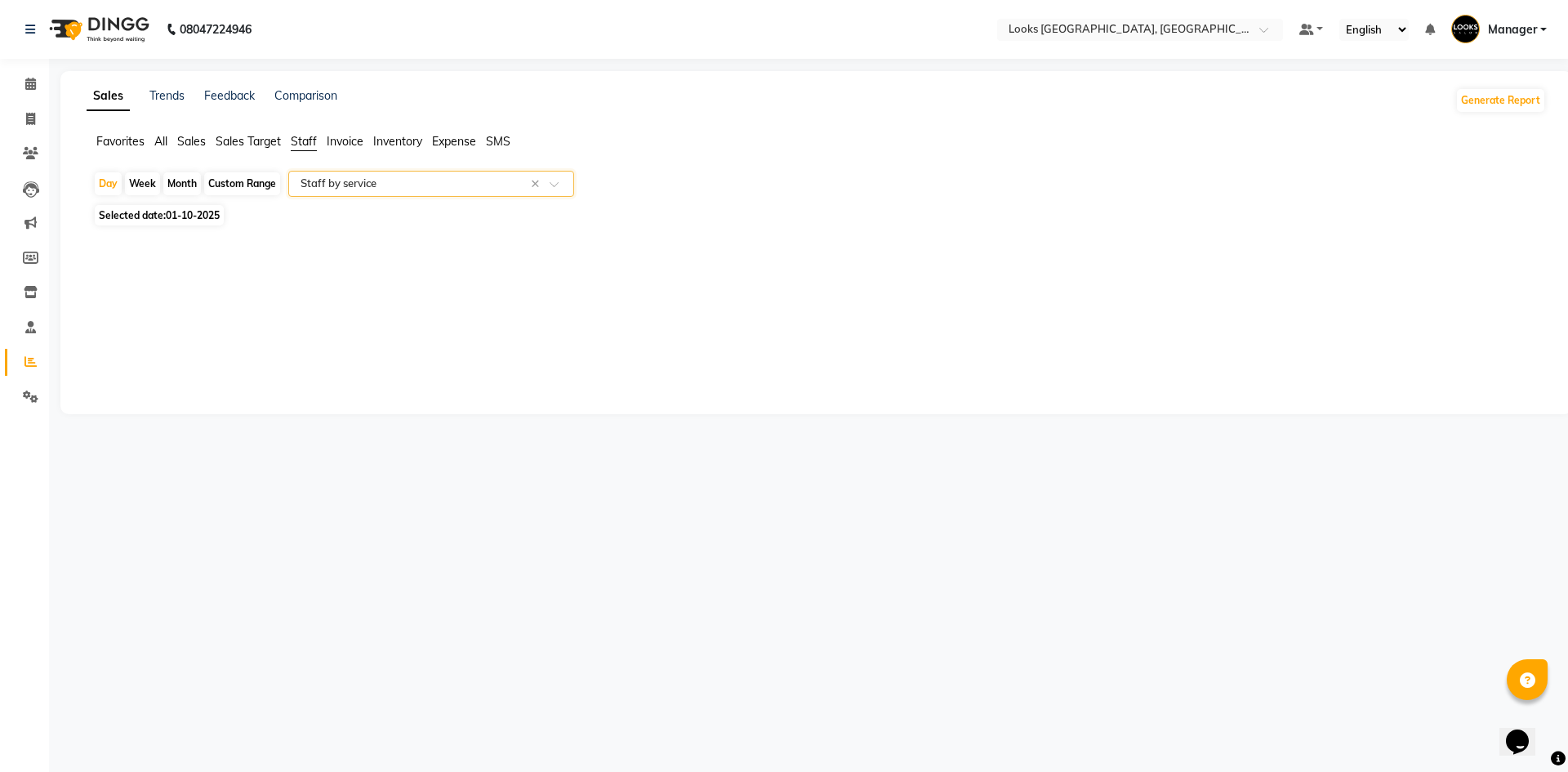
click at [183, 214] on span "01-10-2025" at bounding box center [193, 214] width 54 height 12
select select "10"
select select "2025"
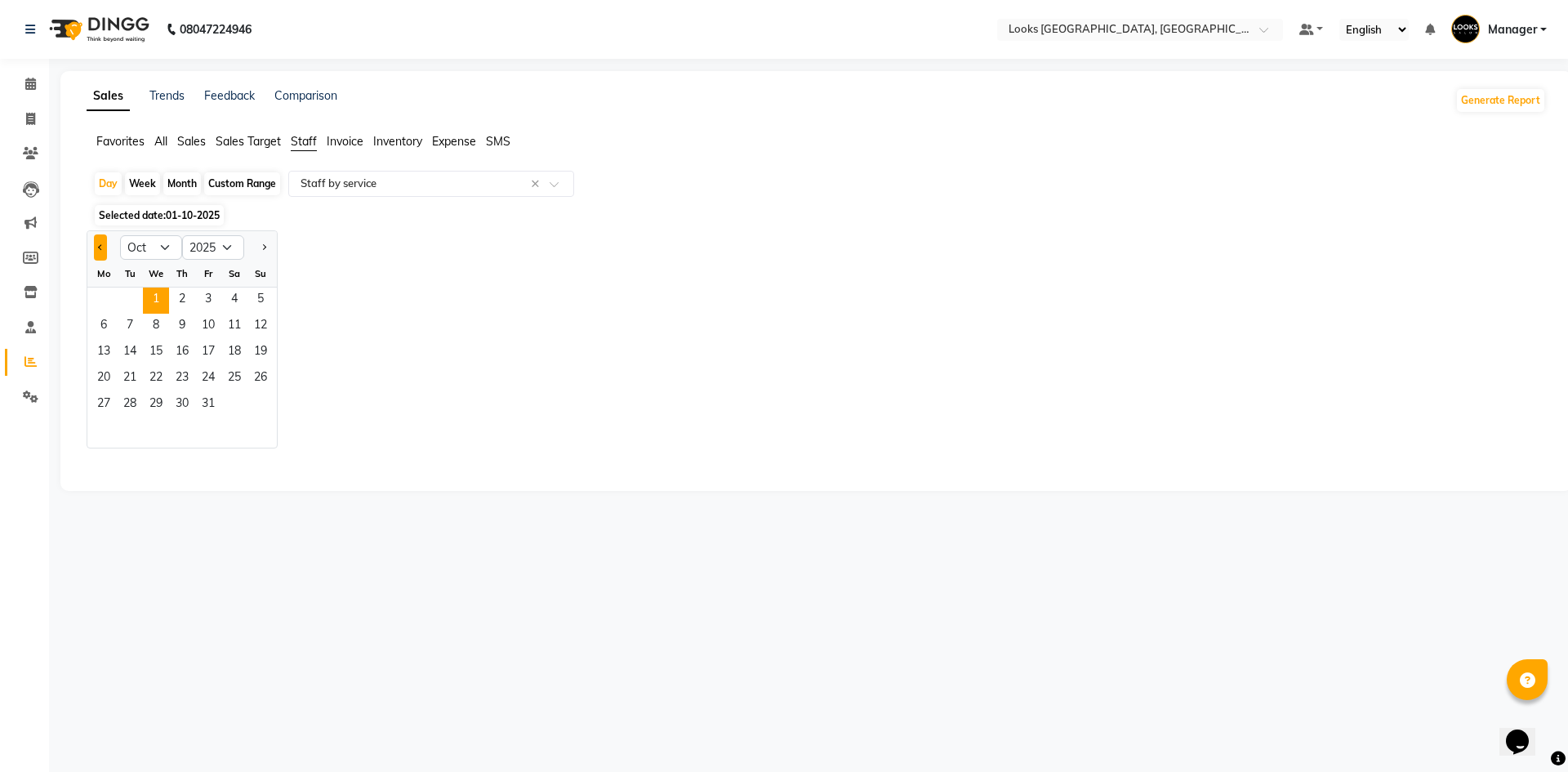
click at [103, 247] on span "Previous month" at bounding box center [101, 247] width 6 height 6
select select "9"
click at [134, 405] on span "30" at bounding box center [130, 404] width 26 height 26
select select "full_report"
select select "csv"
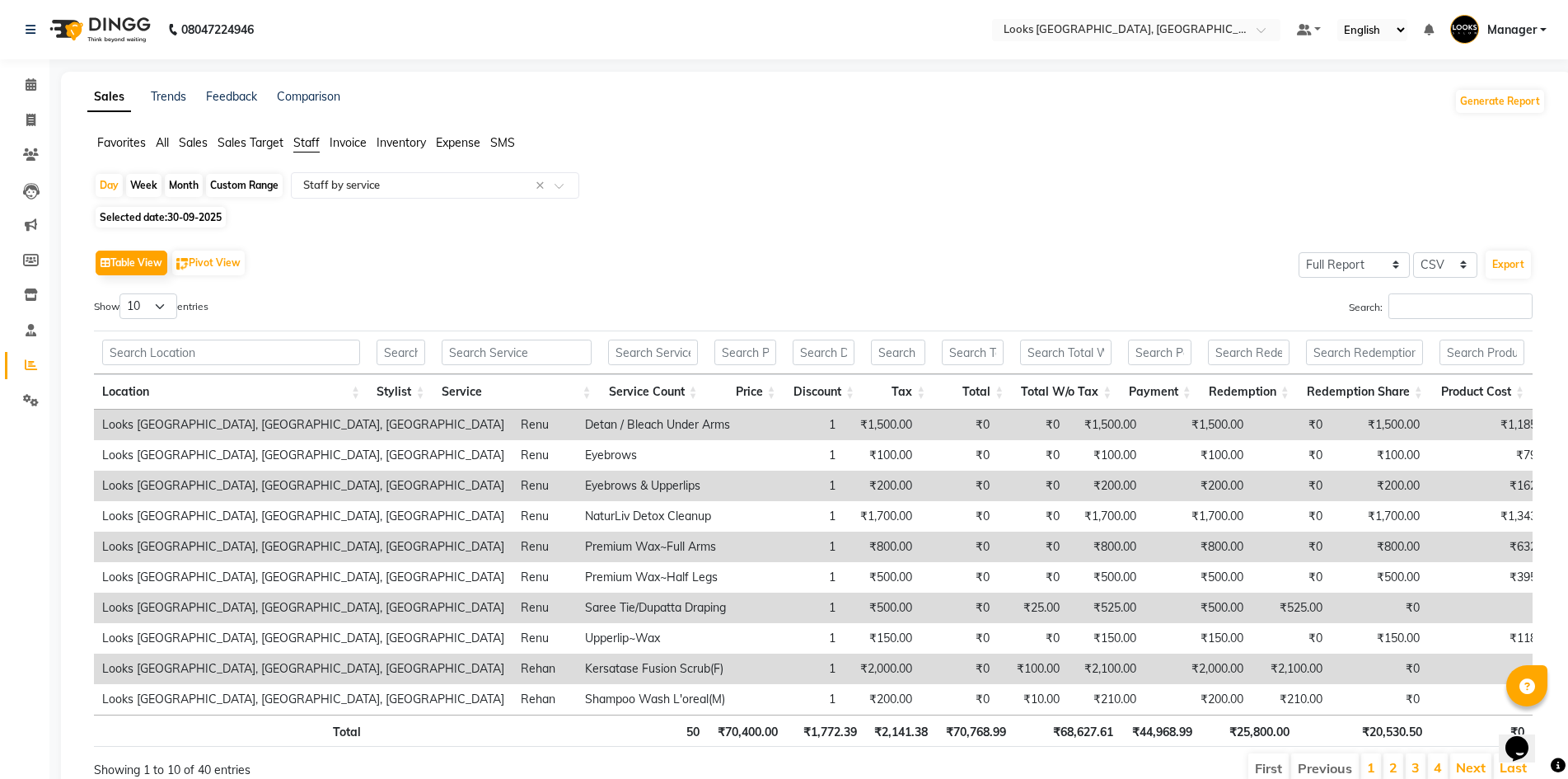
click at [622, 257] on div "Table View Pivot View Select Full Report Filtered Report Select CSV PDF Export" at bounding box center [813, 263] width 1438 height 35
click at [154, 304] on select "10 25 50 100" at bounding box center [148, 306] width 58 height 26
select select "100"
click at [122, 293] on select "10 25 50 100" at bounding box center [148, 306] width 58 height 26
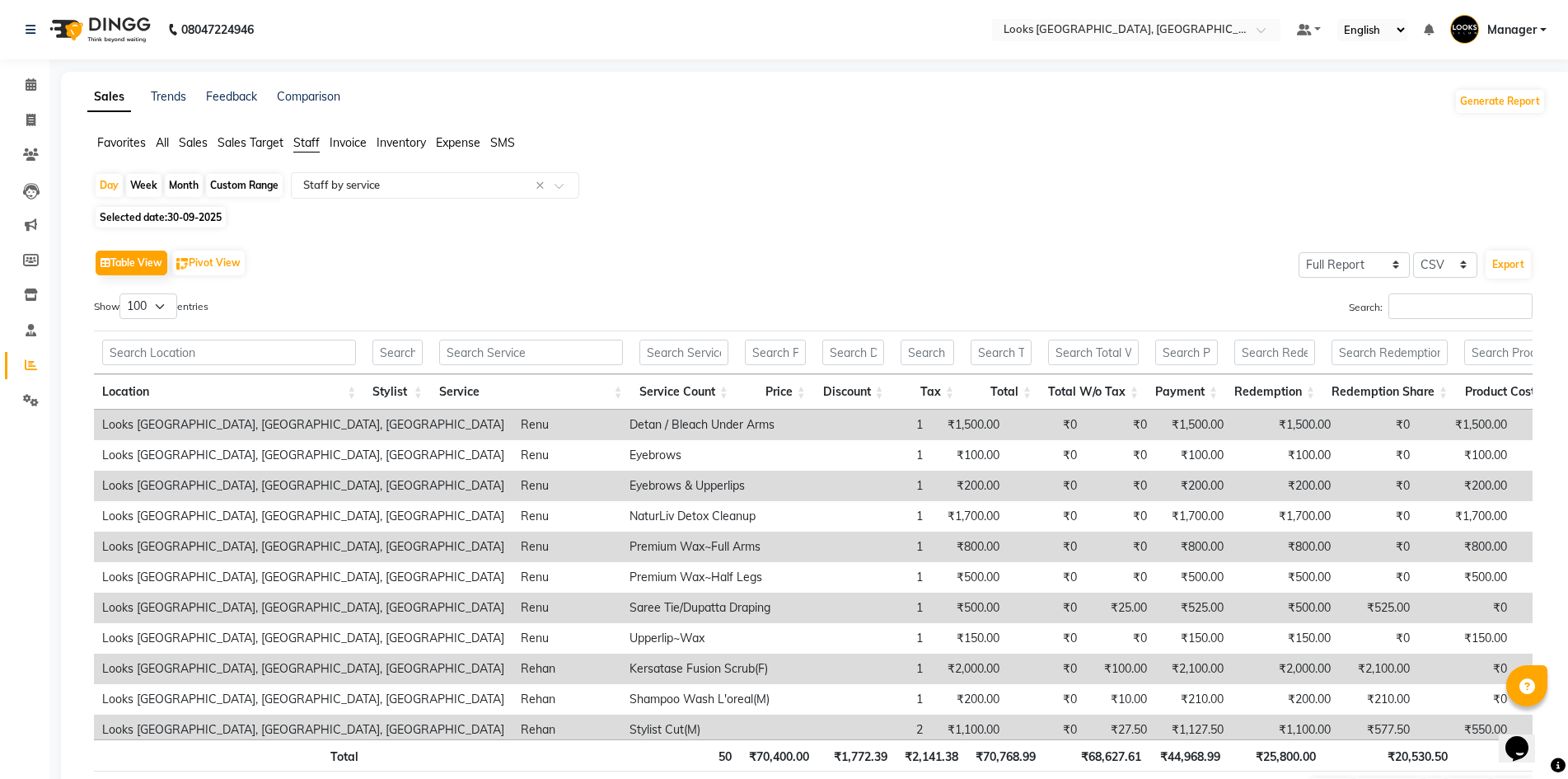
click at [833, 216] on div "Selected date: [DATE]" at bounding box center [820, 217] width 1452 height 17
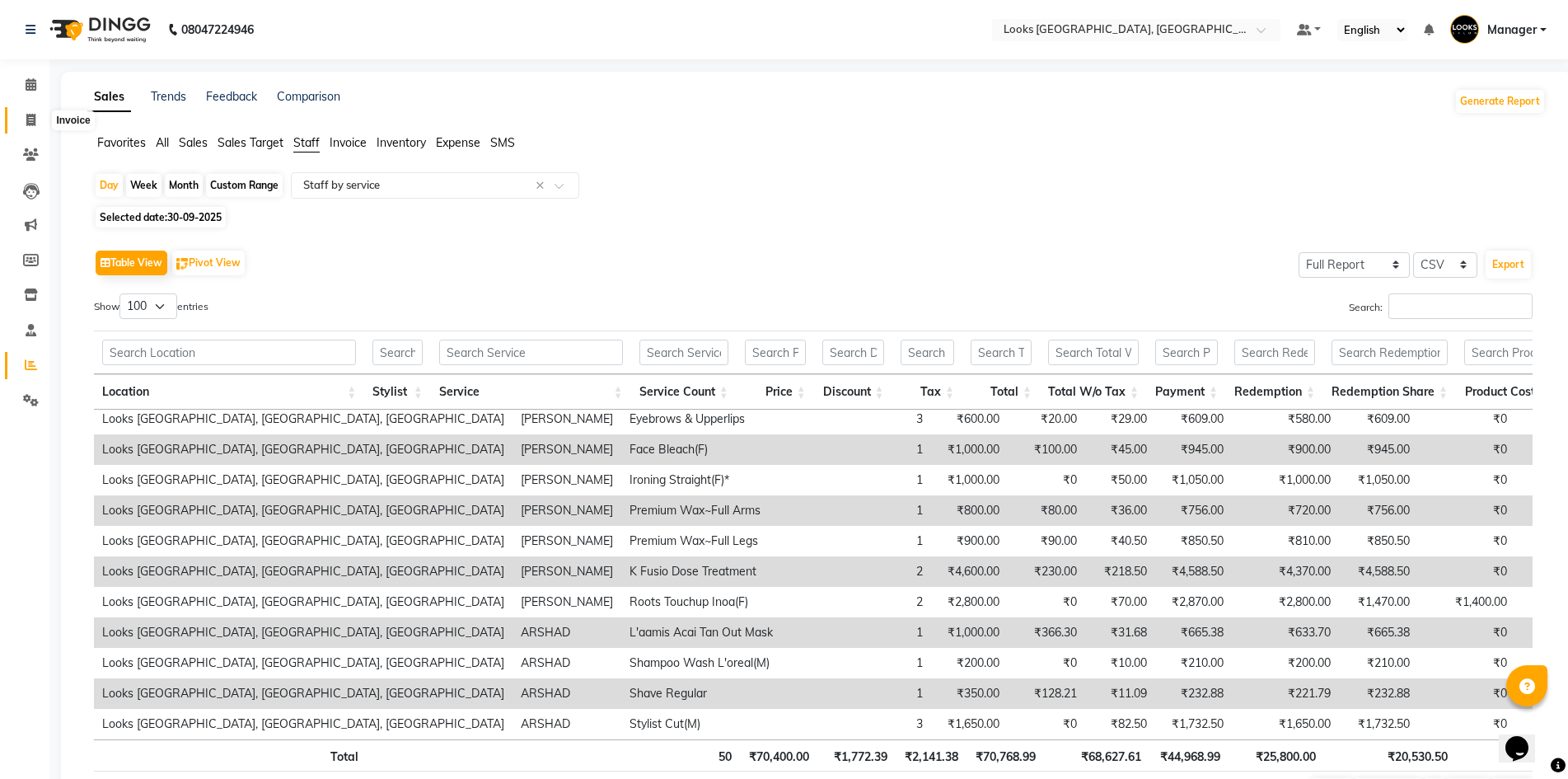
click at [33, 121] on icon at bounding box center [30, 119] width 9 height 13
select select "service"
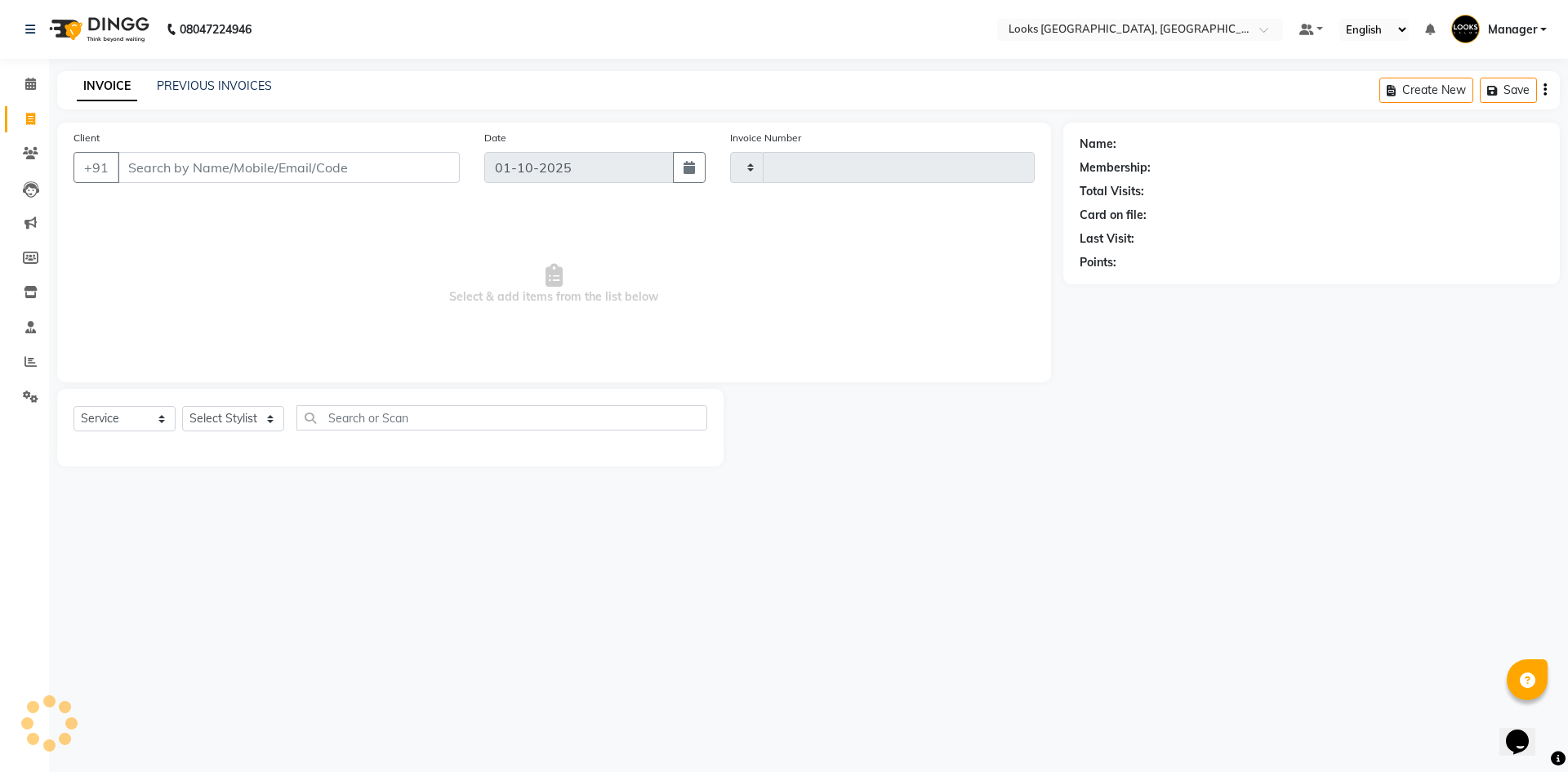
type input "6217"
select select "4718"
click at [682, 571] on div "08047224946 Select Location × Looks [GEOGRAPHIC_DATA], [GEOGRAPHIC_DATA] Defaul…" at bounding box center [784, 386] width 1568 height 772
click at [1226, 426] on div "Name: Membership: Total Visits: Card on file: Last Visit: Points:" at bounding box center [1318, 295] width 509 height 344
